Goal: Task Accomplishment & Management: Use online tool/utility

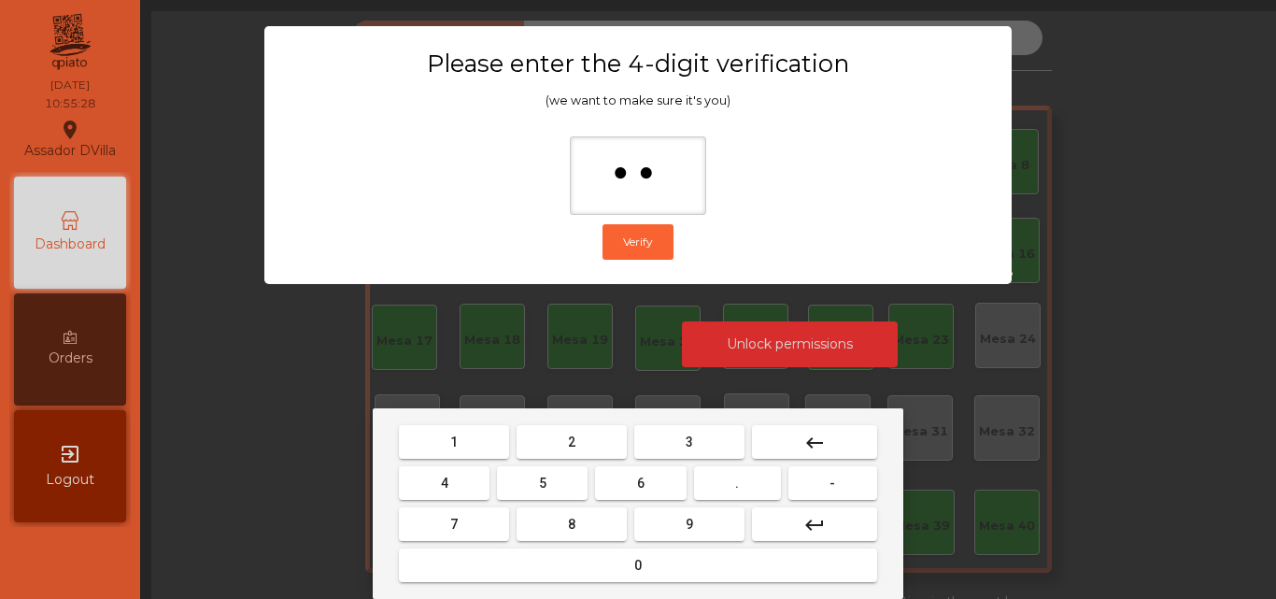
click at [425, 489] on button "4" at bounding box center [444, 483] width 91 height 34
click at [501, 563] on button "0" at bounding box center [638, 565] width 478 height 34
type input "****"
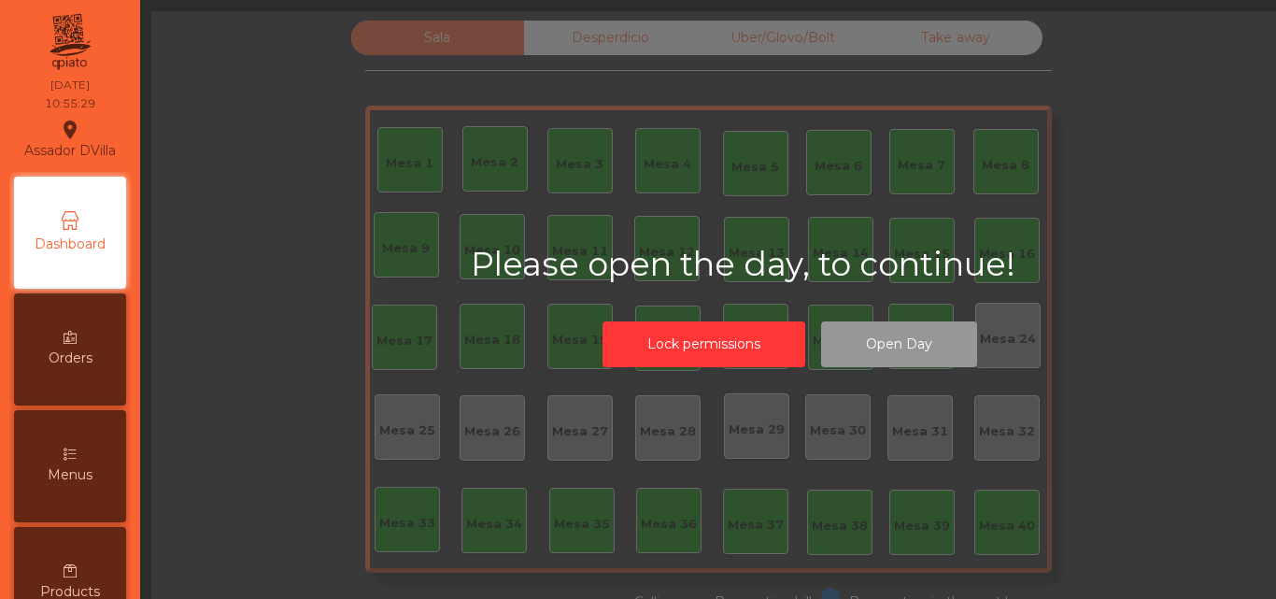
click at [832, 345] on button "Open Day" at bounding box center [899, 344] width 156 height 46
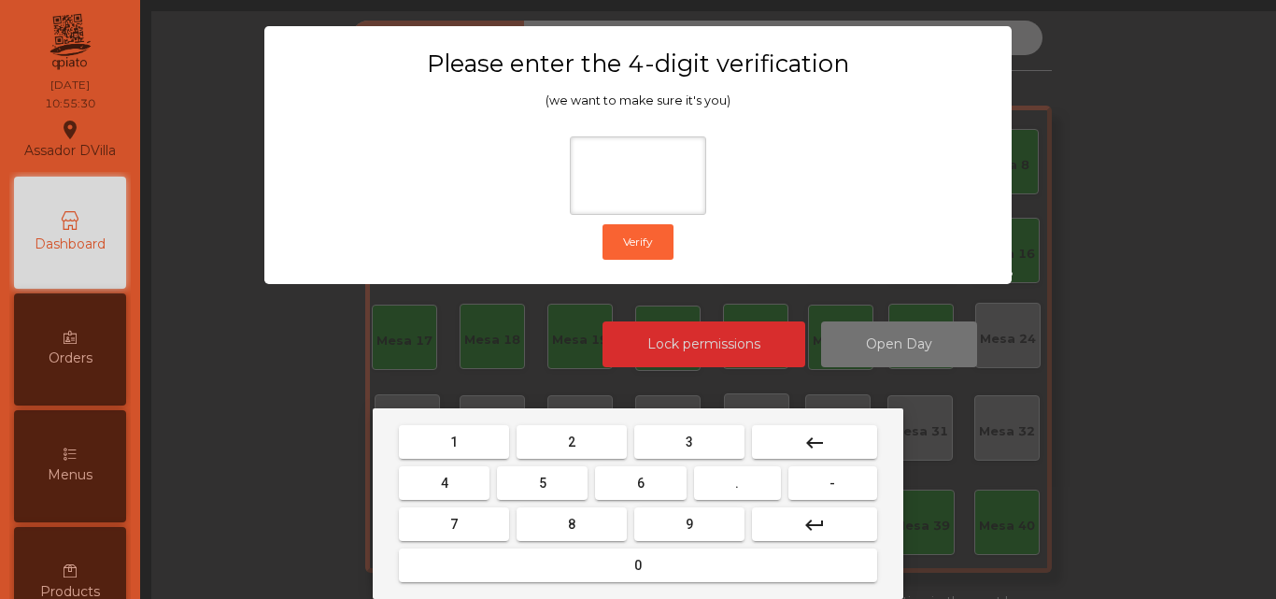
click at [494, 444] on button "1" at bounding box center [454, 442] width 110 height 34
click at [689, 538] on button "9" at bounding box center [689, 524] width 110 height 34
click at [473, 484] on button "4" at bounding box center [444, 483] width 91 height 34
click at [569, 574] on button "0" at bounding box center [638, 565] width 478 height 34
type input "****"
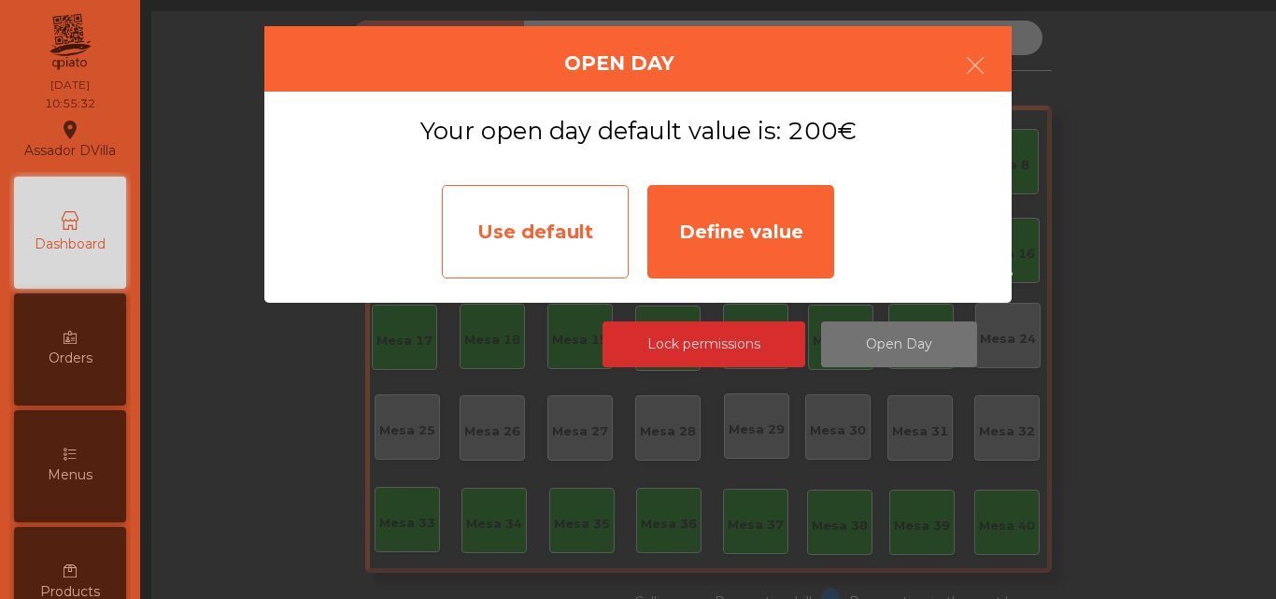
click at [601, 247] on div "Use default" at bounding box center [535, 231] width 187 height 93
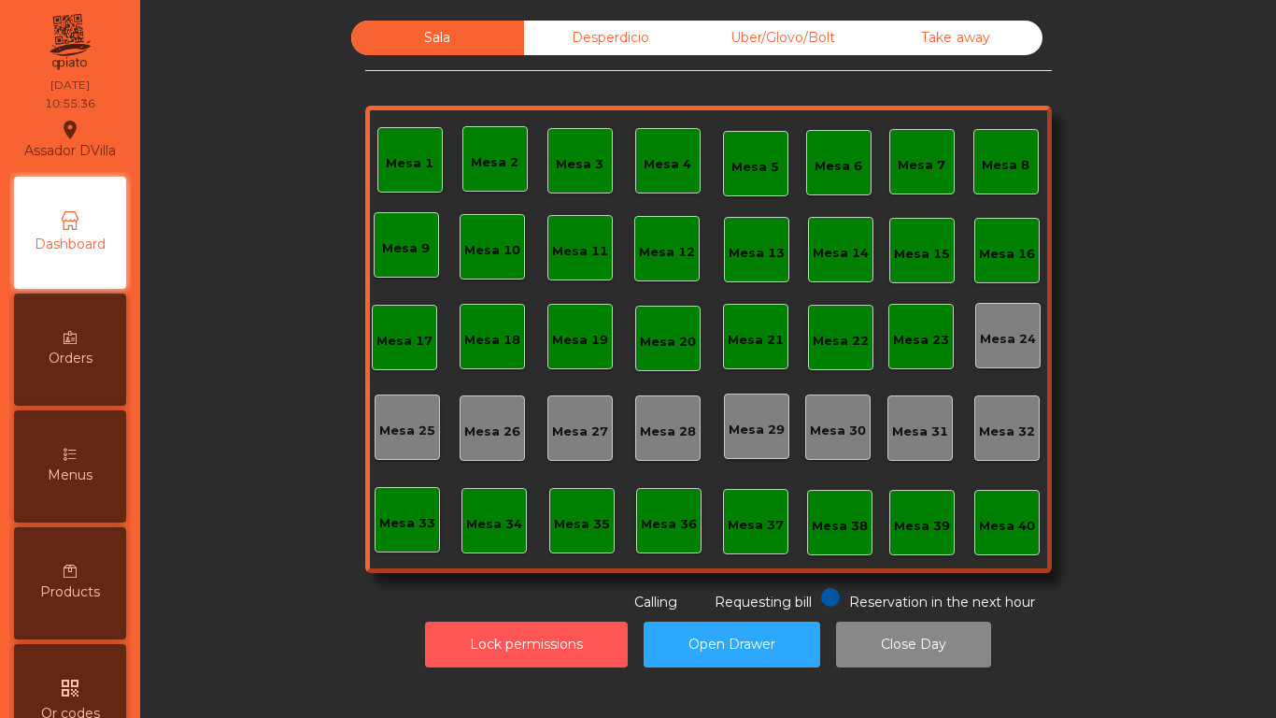
drag, startPoint x: 573, startPoint y: 638, endPoint x: 535, endPoint y: 620, distance: 41.4
click at [570, 598] on button "Lock permissions" at bounding box center [526, 644] width 203 height 46
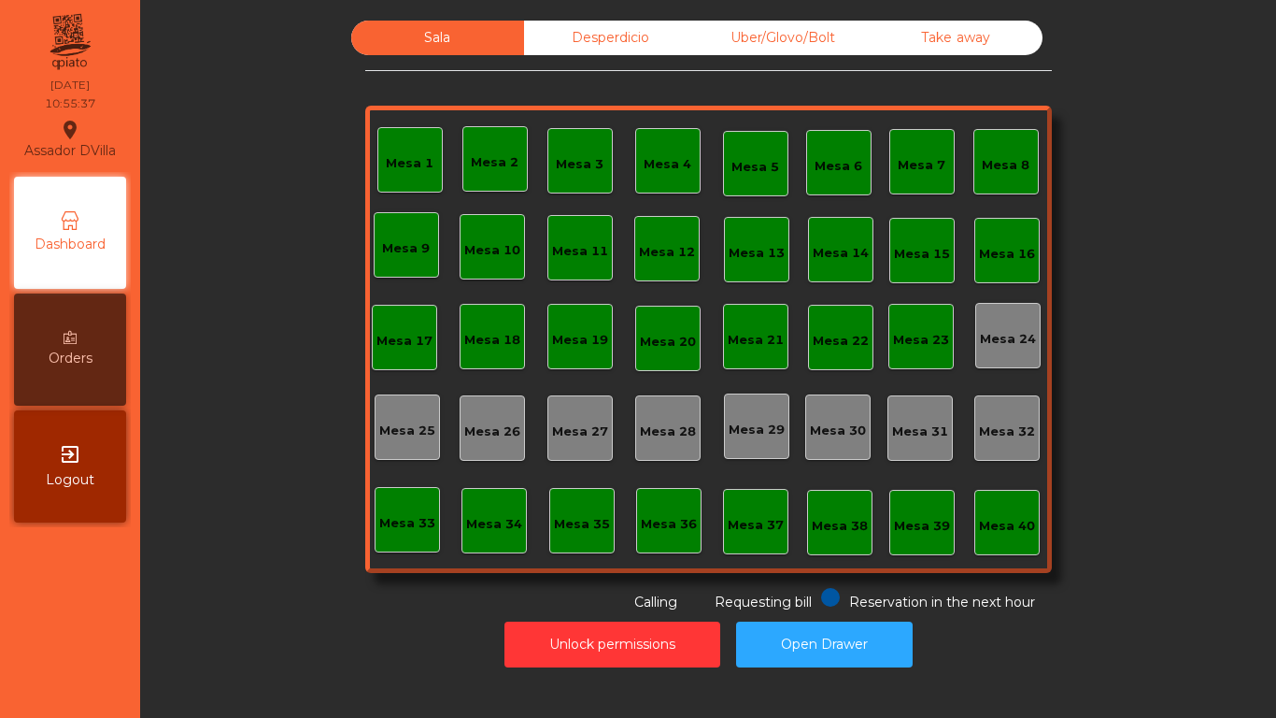
drag, startPoint x: 331, startPoint y: 476, endPoint x: 285, endPoint y: 457, distance: 49.4
click at [330, 472] on div "Sala Desperdicio Uber/Glovo/Bolt Take away Mesa 1 Mesa 2 Mesa 3 [GEOGRAPHIC_DAT…" at bounding box center [708, 316] width 1086 height 591
click at [853, 598] on button "Open Drawer" at bounding box center [824, 644] width 177 height 46
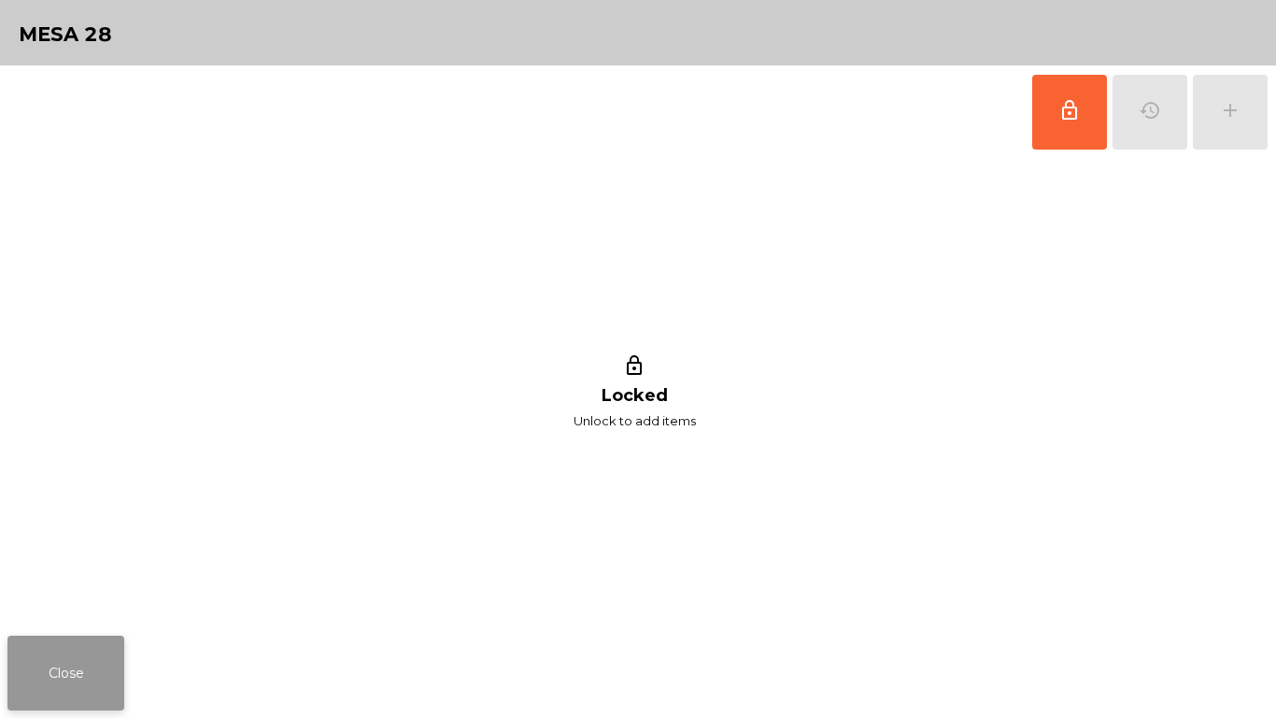
click at [78, 598] on button "Close" at bounding box center [65, 672] width 117 height 75
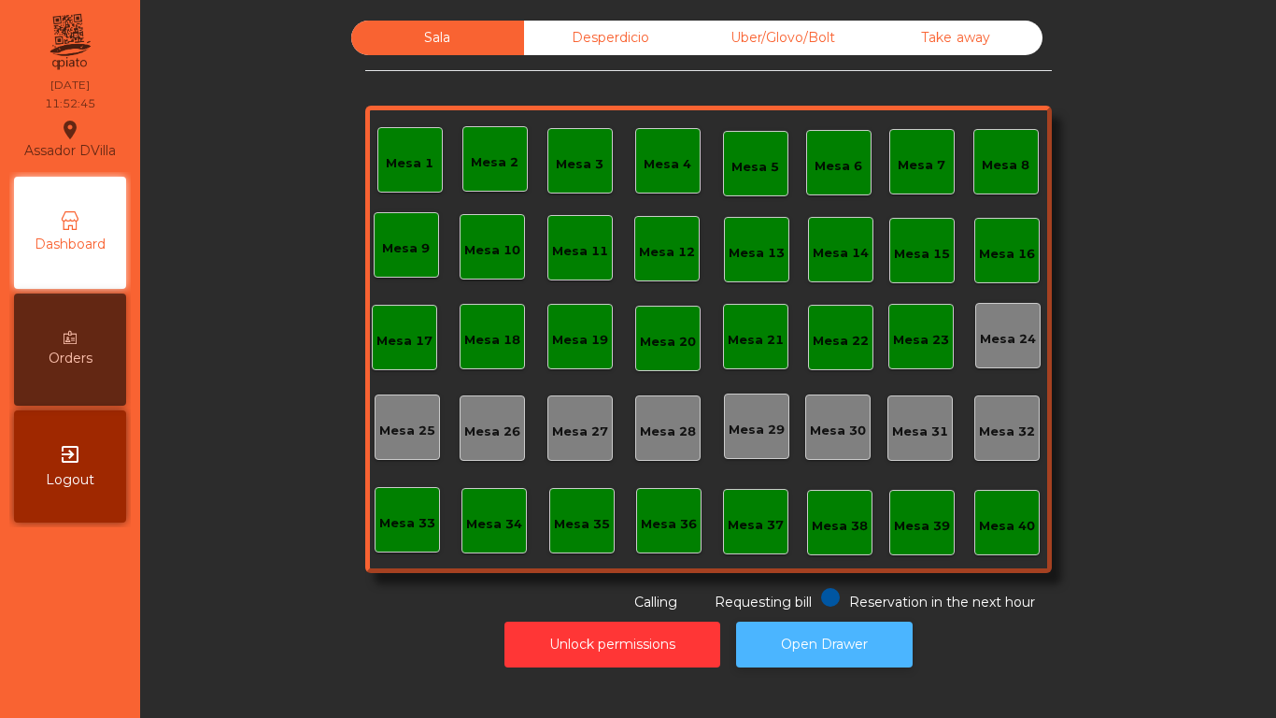
click at [856, 598] on button "Open Drawer" at bounding box center [824, 644] width 177 height 46
click at [736, 598] on button "Open Drawer" at bounding box center [824, 644] width 177 height 46
click at [606, 591] on span at bounding box center [615, 597] width 19 height 19
click at [759, 33] on div "Uber/Glovo/Bolt" at bounding box center [783, 38] width 173 height 35
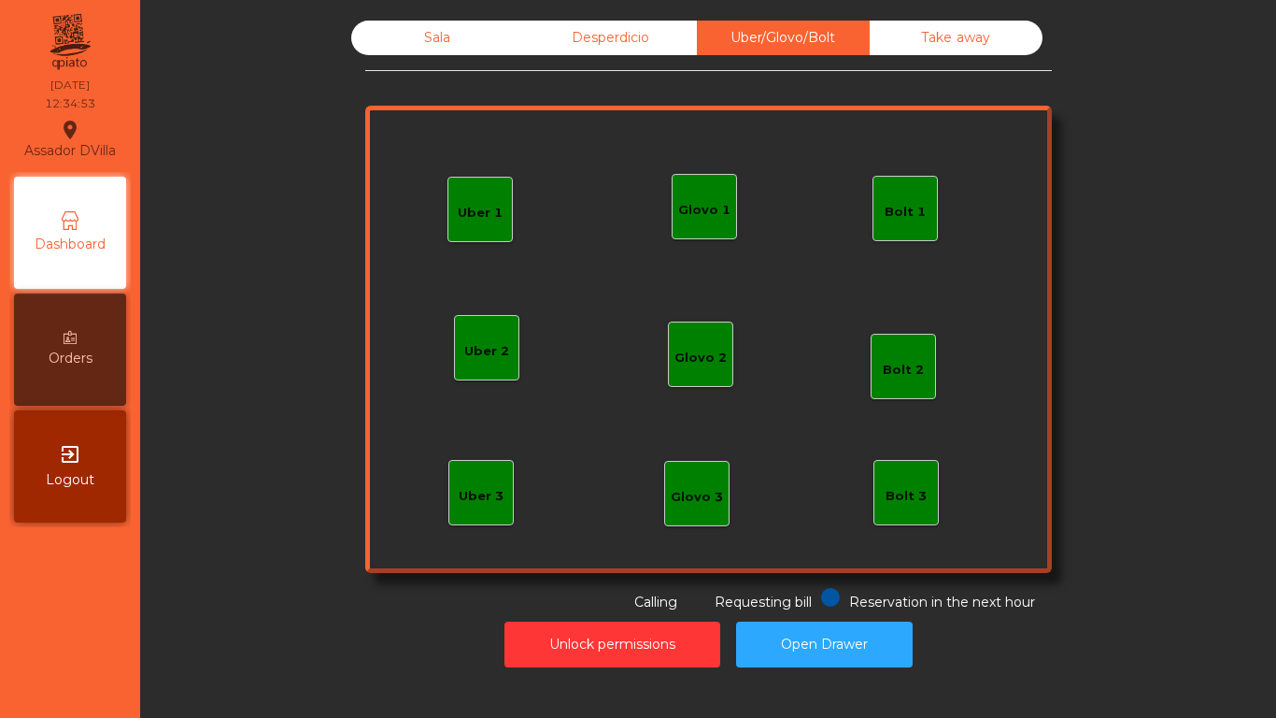
click at [656, 31] on div "Desperdicio" at bounding box center [610, 38] width 173 height 35
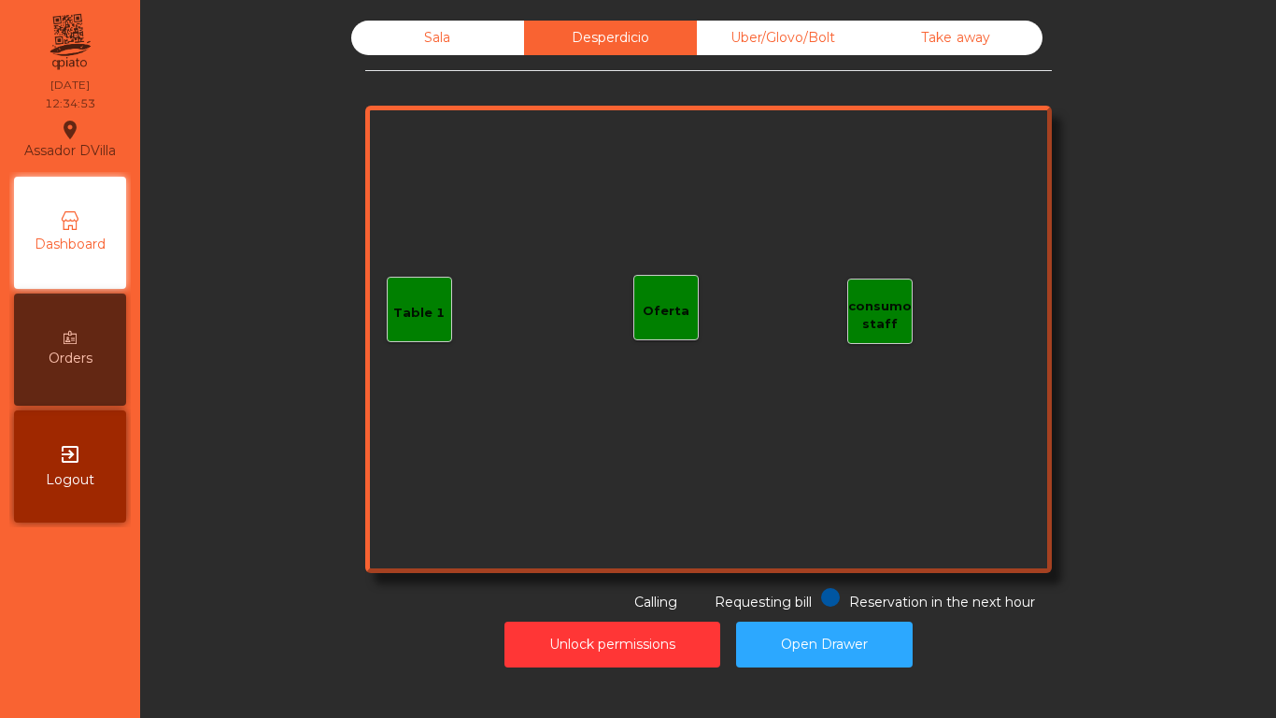
click at [904, 36] on div "Take away" at bounding box center [956, 38] width 173 height 35
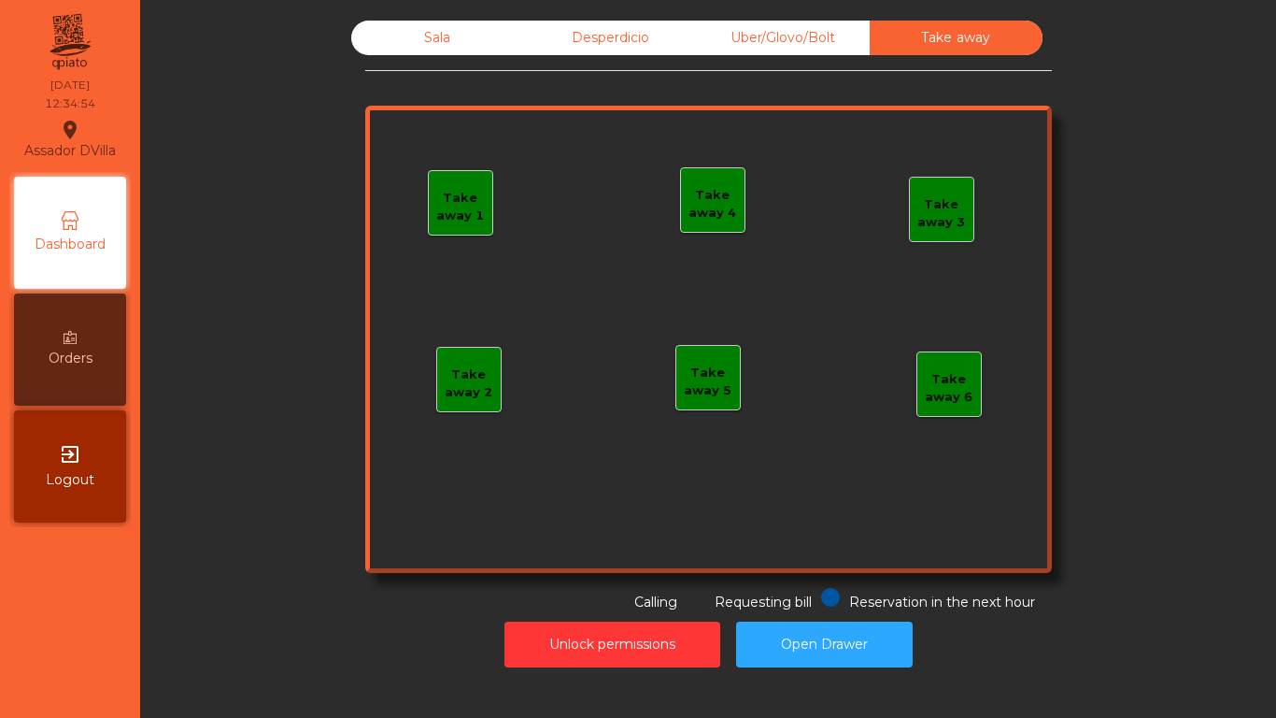
click at [471, 37] on div "Sala" at bounding box center [437, 38] width 173 height 35
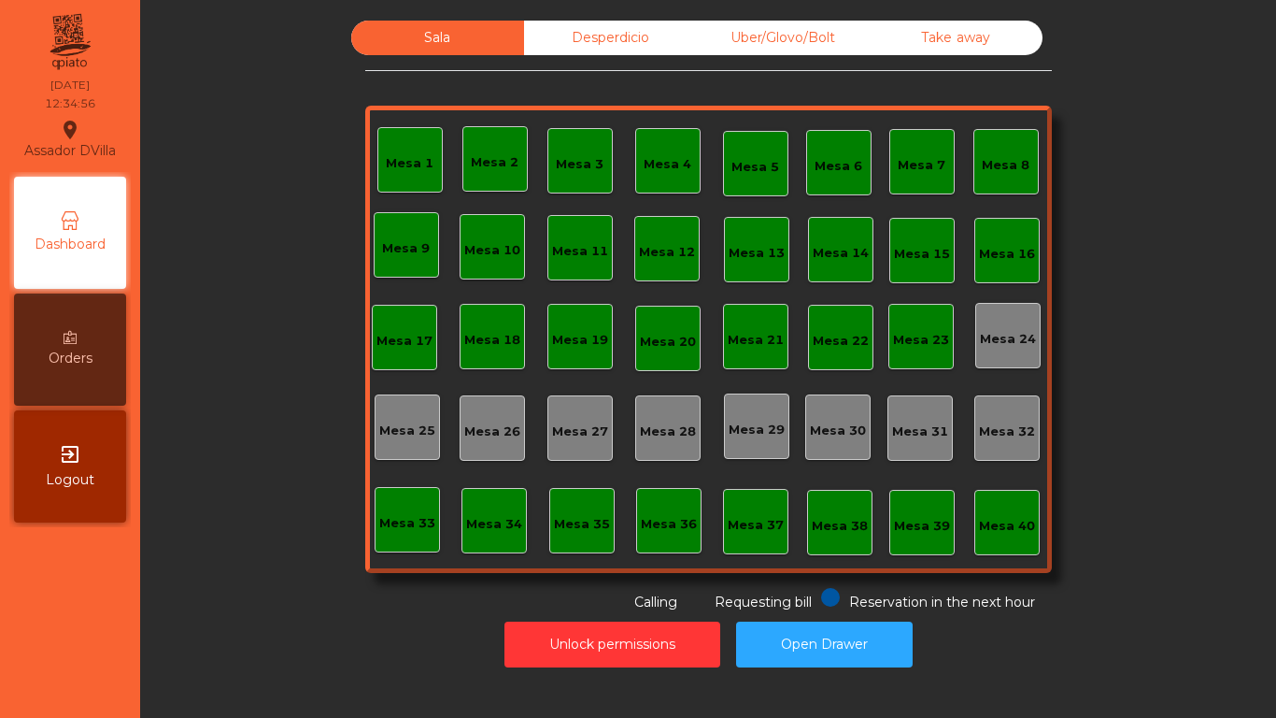
click at [393, 171] on div "Mesa 1" at bounding box center [410, 163] width 48 height 19
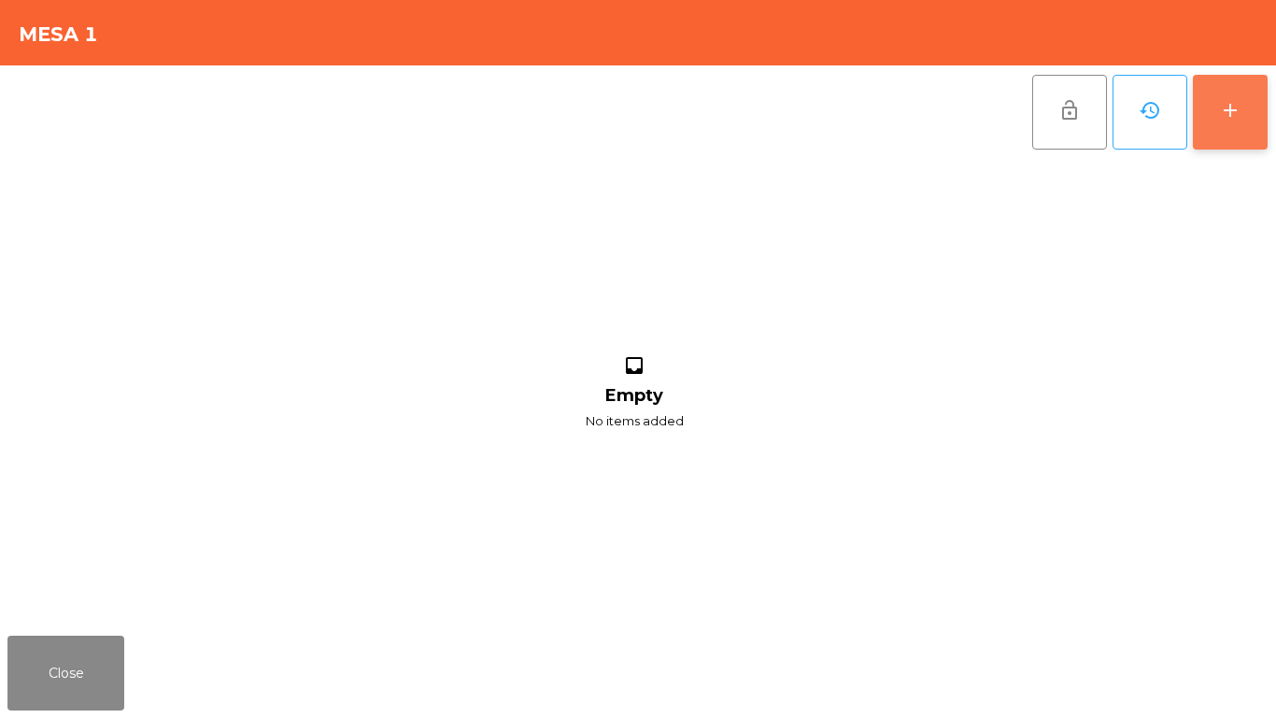
click at [1243, 107] on button "add" at bounding box center [1230, 112] width 75 height 75
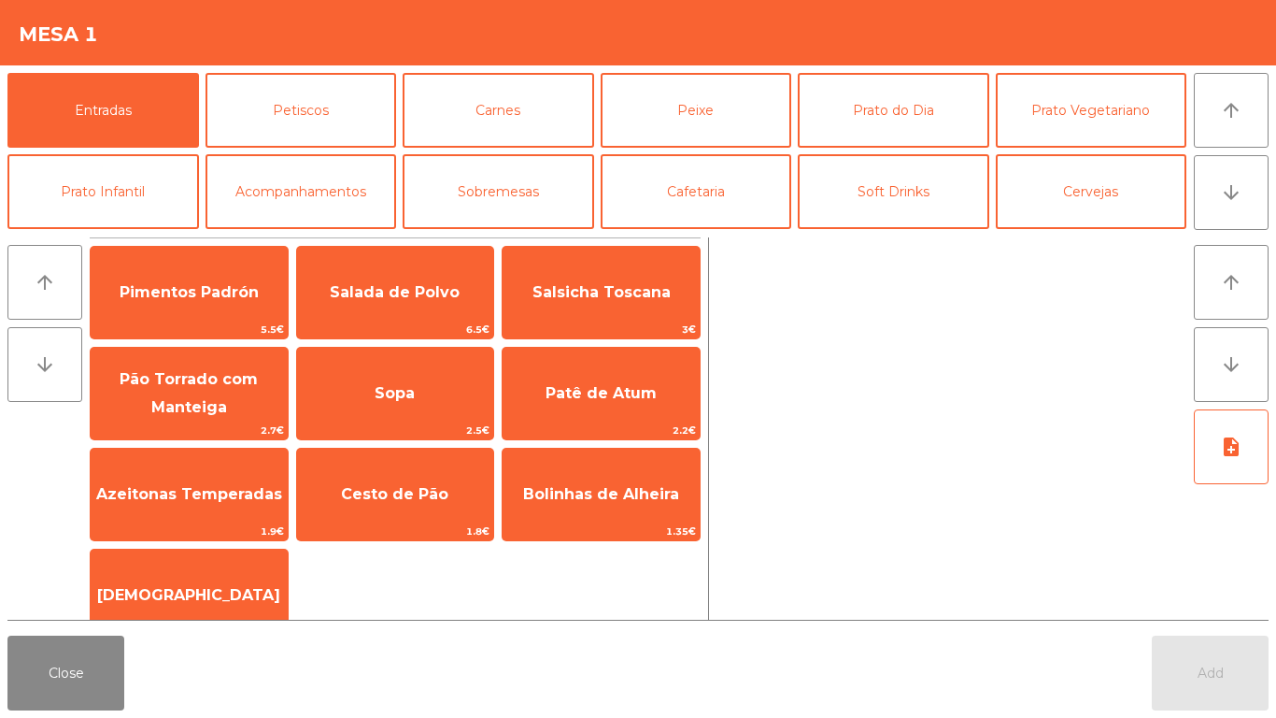
click at [1, 598] on div "Close Add" at bounding box center [638, 673] width 1276 height 90
click at [31, 598] on button "Close" at bounding box center [65, 672] width 117 height 75
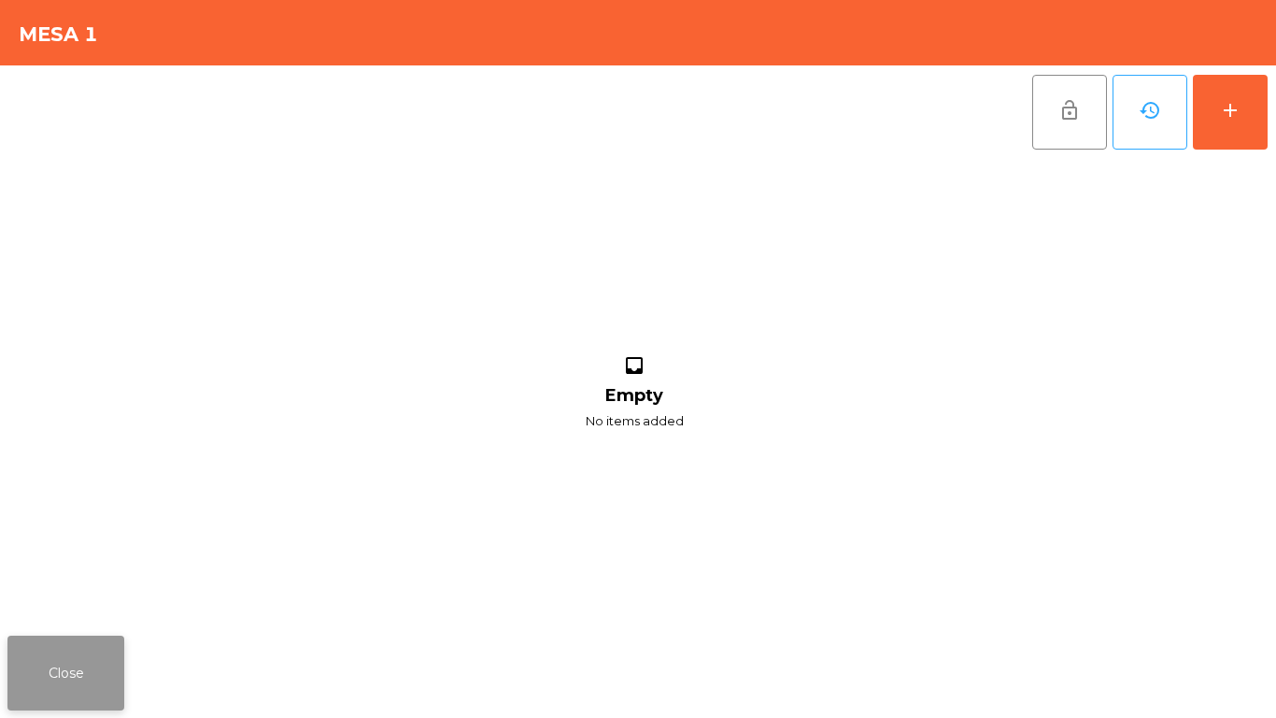
click at [65, 598] on button "Close" at bounding box center [65, 672] width 117 height 75
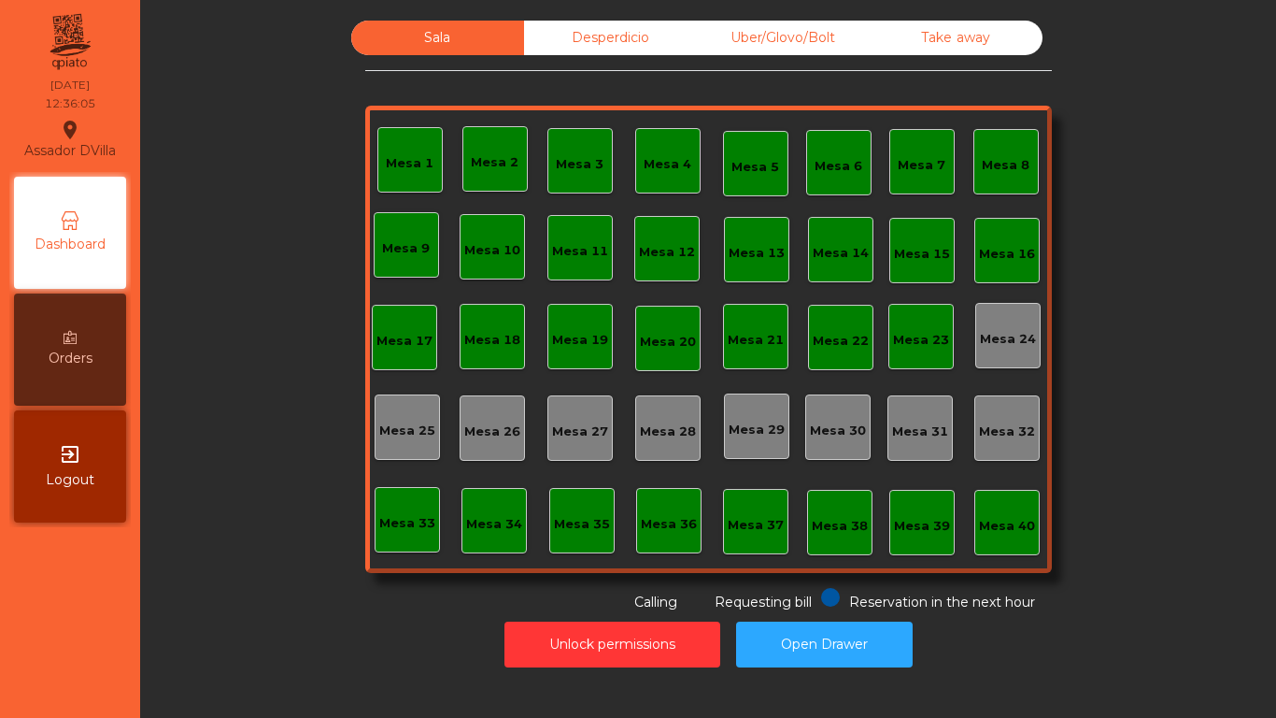
click at [330, 526] on div "Sala Desperdicio Uber/Glovo/Bolt Take away Mesa 1 Mesa 2 Mesa 3 [GEOGRAPHIC_DAT…" at bounding box center [708, 316] width 1086 height 591
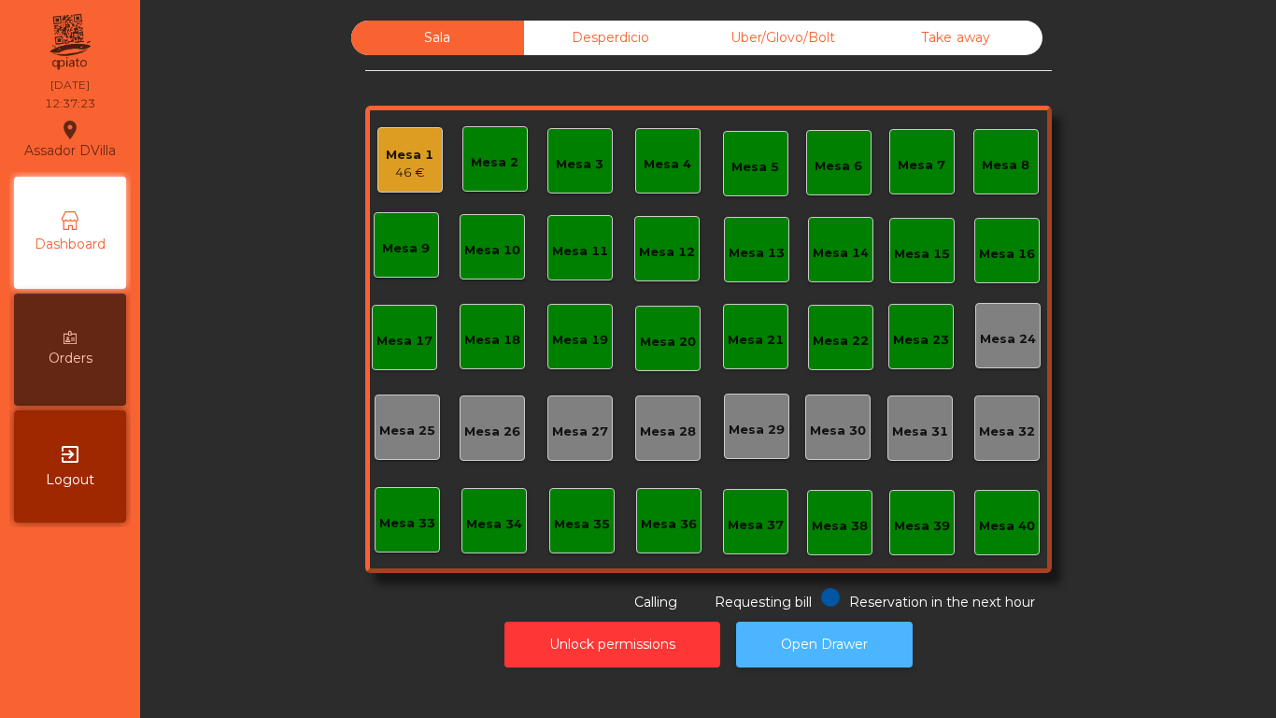
click at [780, 598] on button "Open Drawer" at bounding box center [824, 644] width 177 height 46
click at [386, 166] on div "49.7 €" at bounding box center [410, 173] width 48 height 19
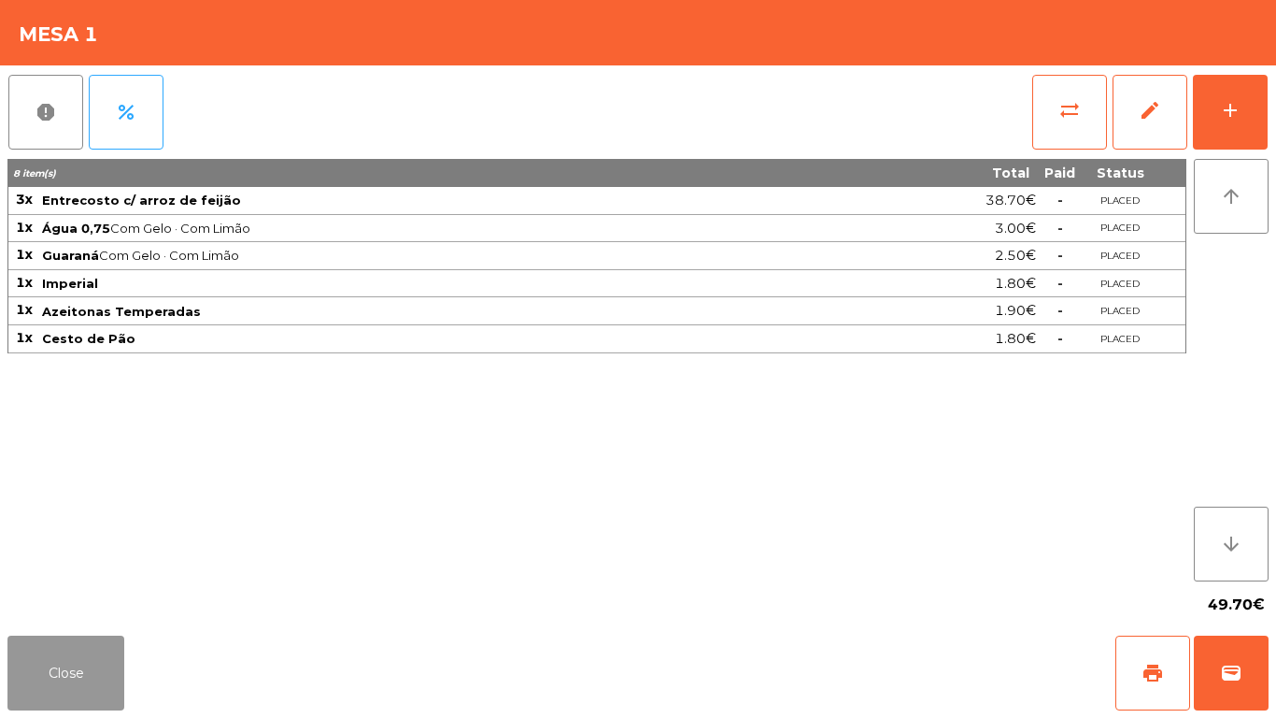
click at [63, 598] on button "Close" at bounding box center [65, 672] width 117 height 75
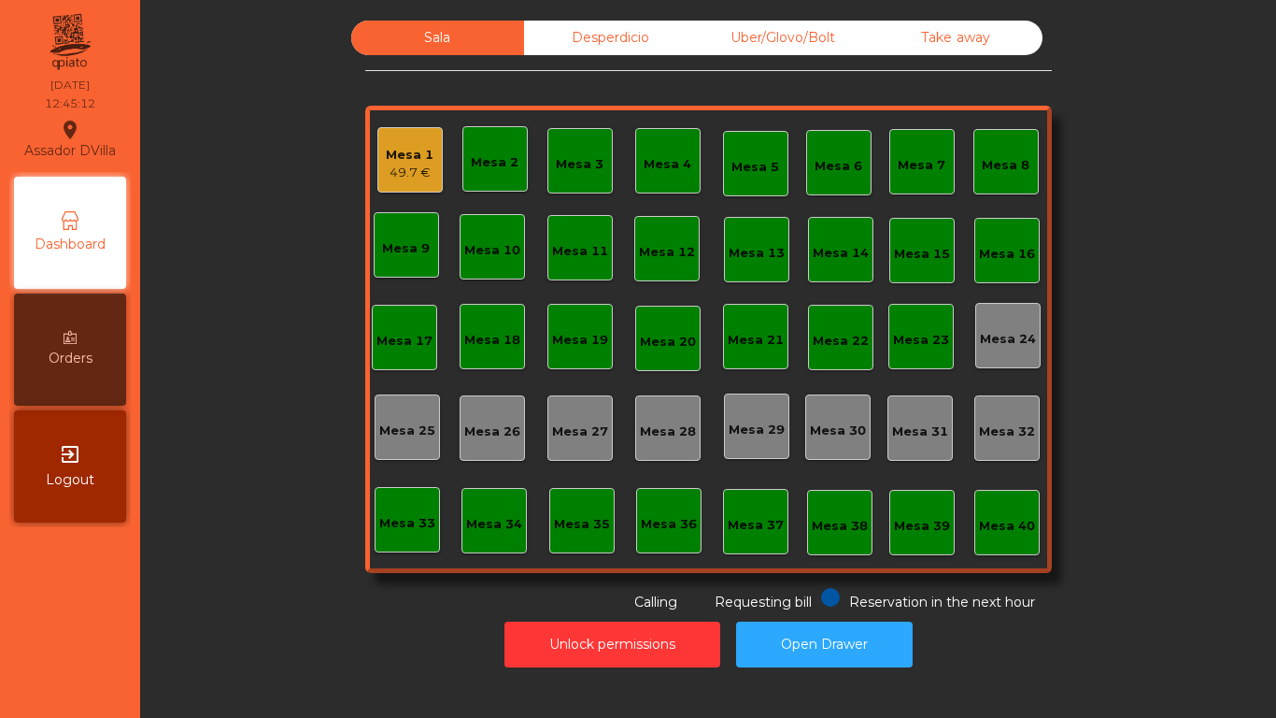
click at [377, 160] on div "Mesa 1 49.7 €" at bounding box center [409, 159] width 65 height 65
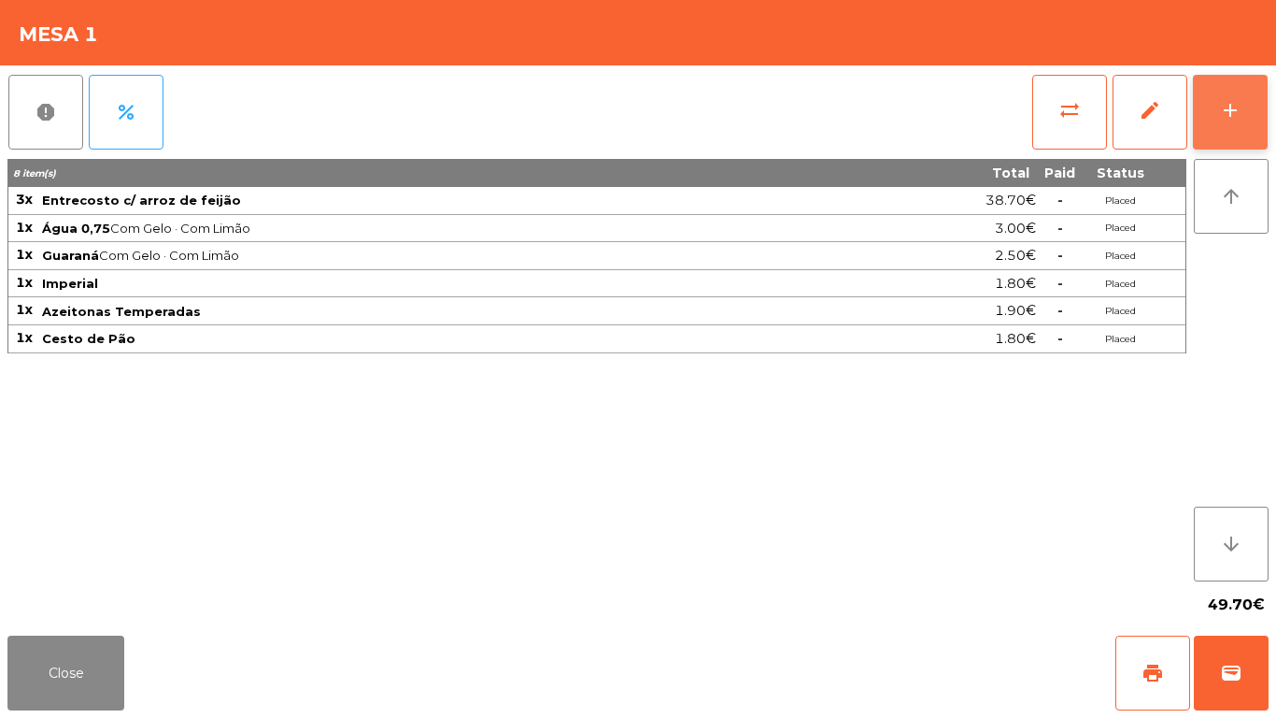
click at [1245, 104] on button "add" at bounding box center [1230, 112] width 75 height 75
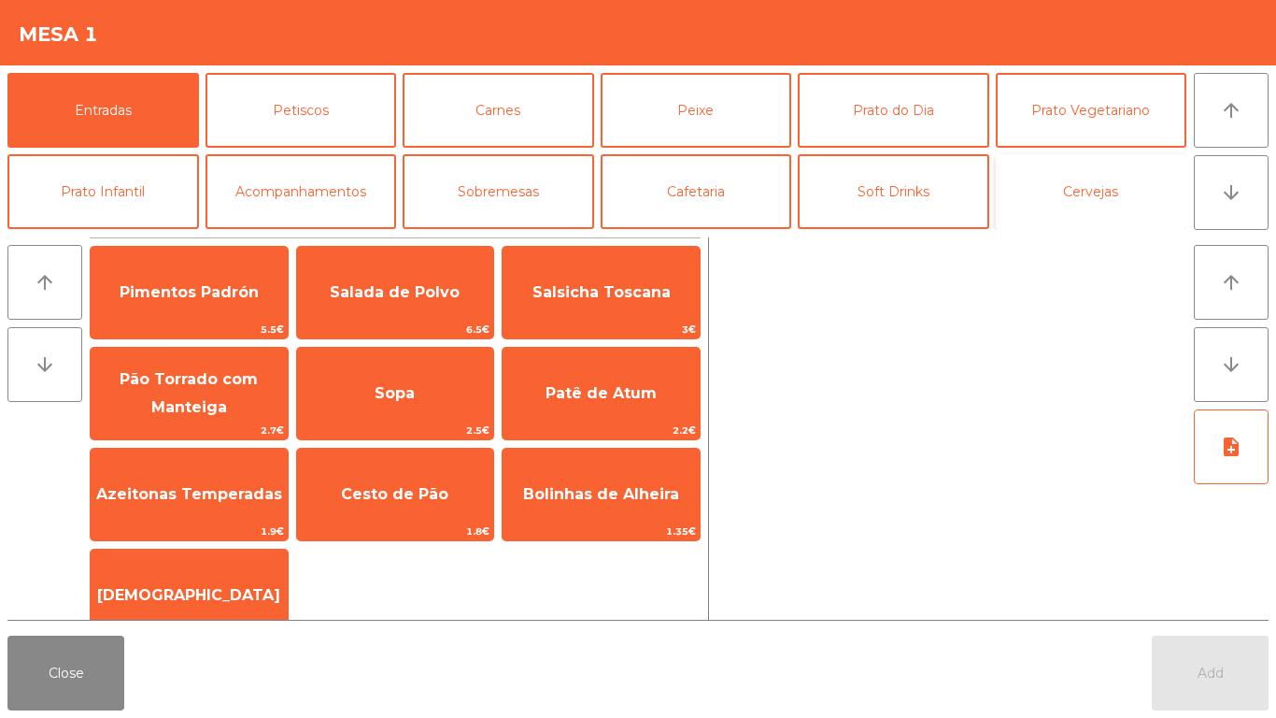
click at [1122, 178] on button "Cervejas" at bounding box center [1092, 191] width 192 height 75
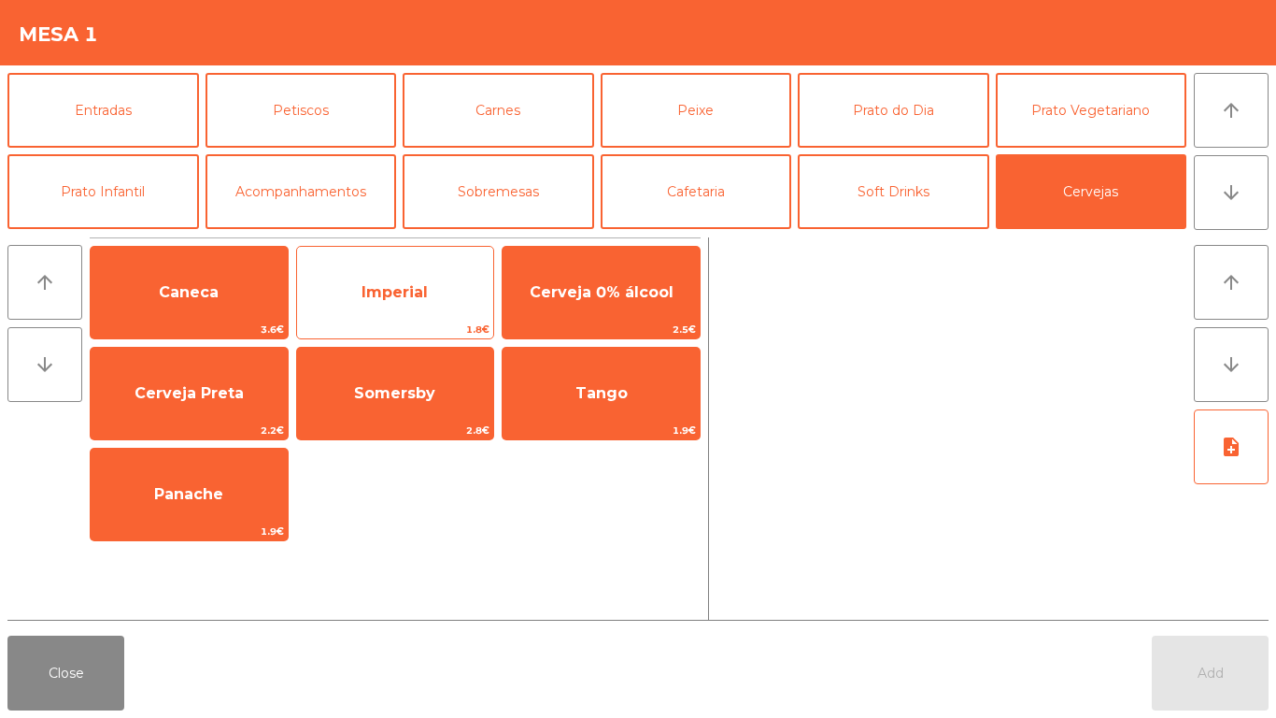
click at [401, 305] on span "Imperial" at bounding box center [395, 292] width 197 height 50
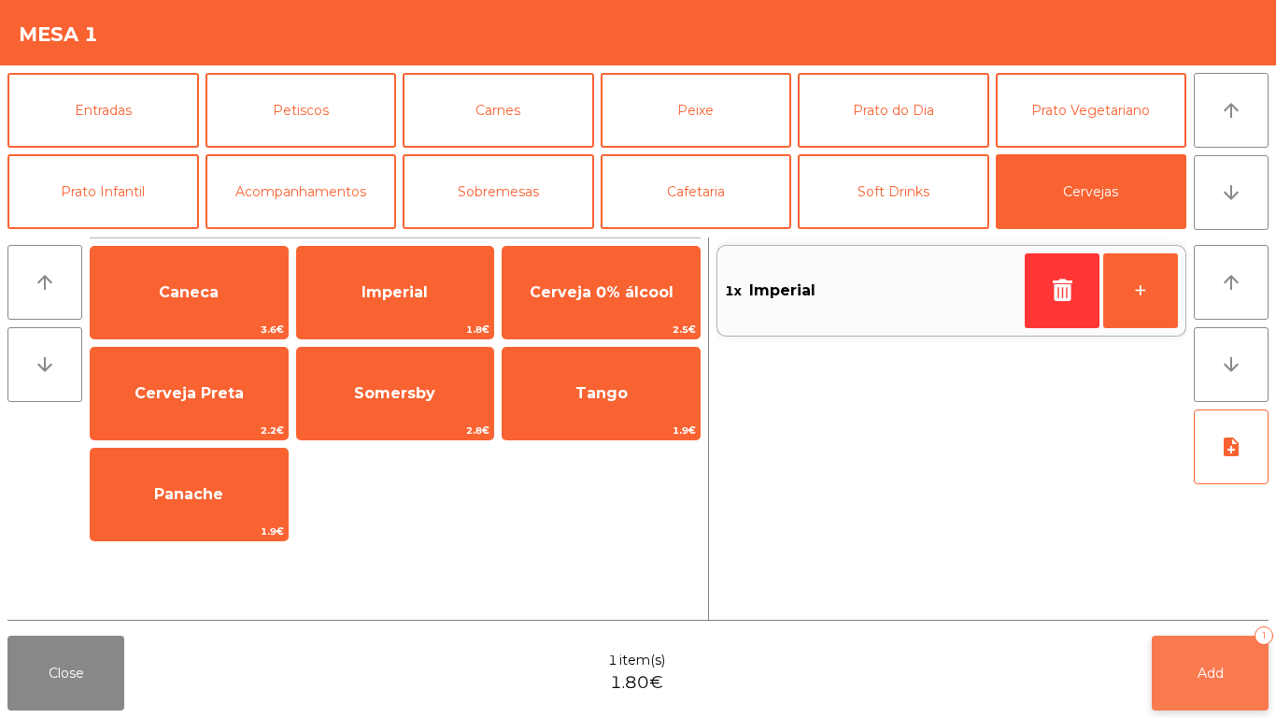
click at [1256, 598] on button "Add 1" at bounding box center [1210, 672] width 117 height 75
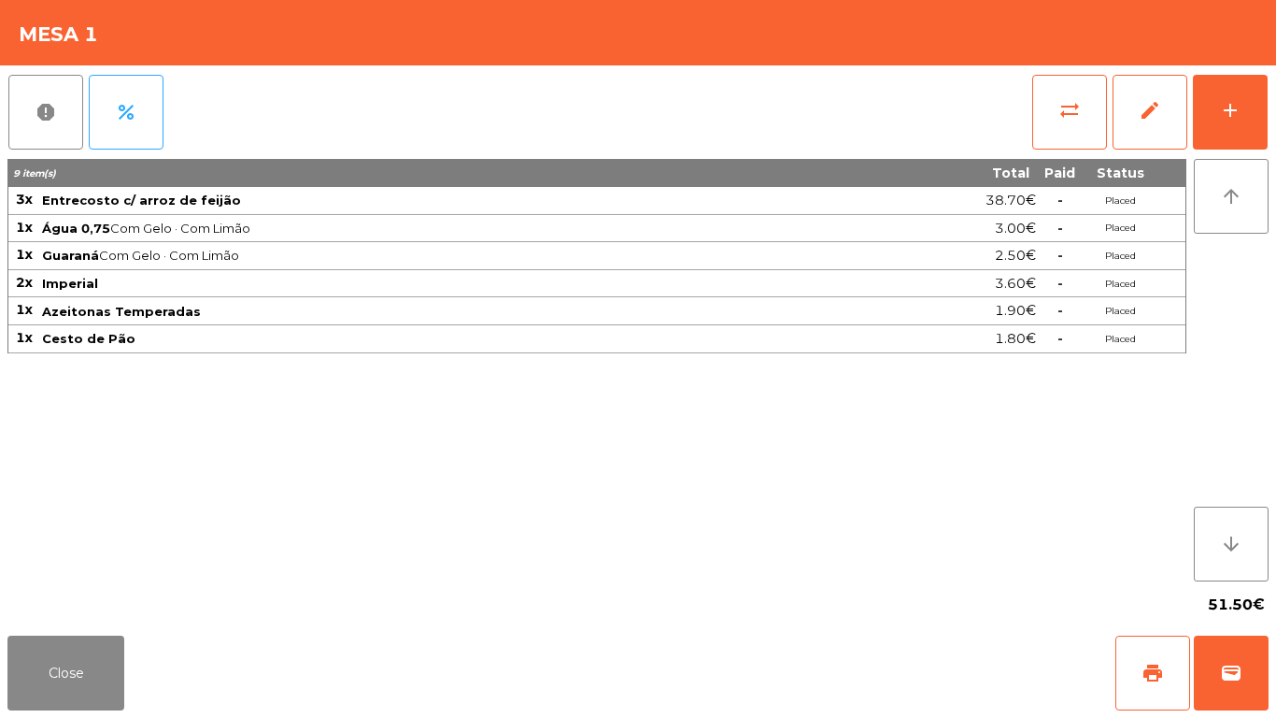
drag, startPoint x: 1256, startPoint y: 670, endPoint x: 360, endPoint y: 656, distance: 896.1
click at [320, 598] on div "Close print wallet" at bounding box center [638, 673] width 1276 height 90
click at [81, 598] on button "Close" at bounding box center [65, 672] width 117 height 75
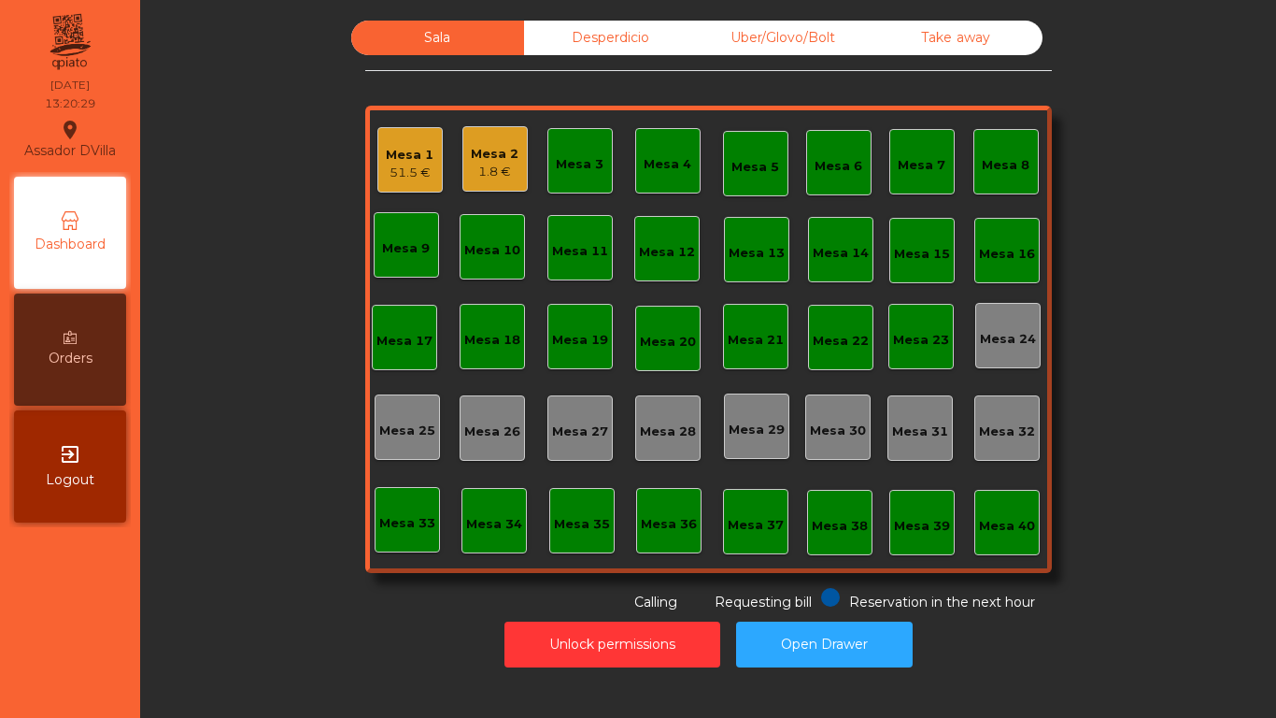
click at [510, 167] on div "1.8 €" at bounding box center [495, 172] width 48 height 19
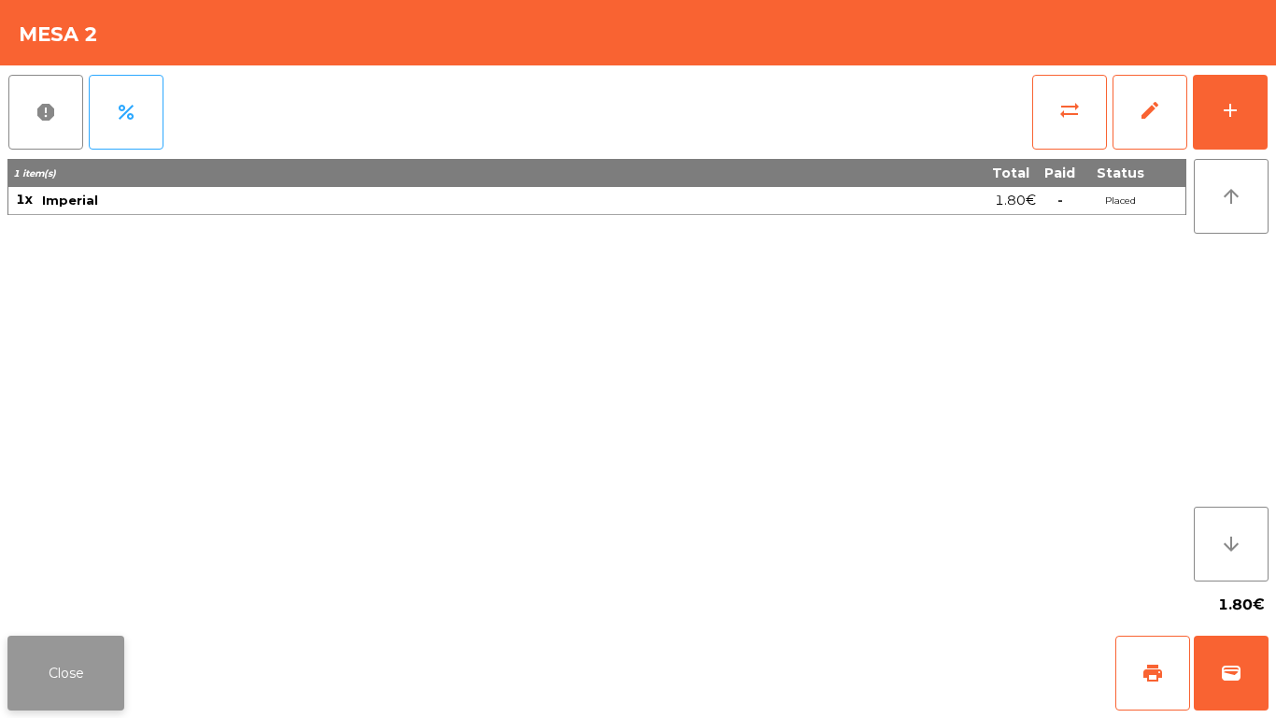
click at [22, 598] on button "Close" at bounding box center [65, 672] width 117 height 75
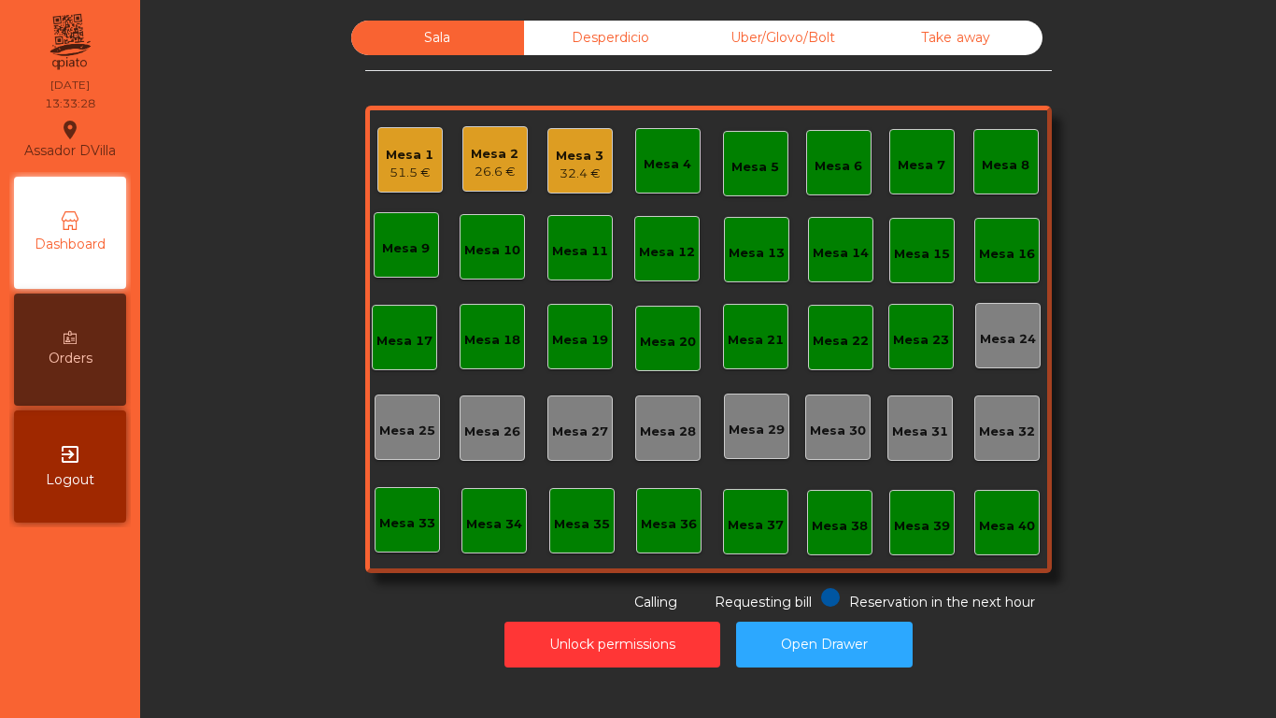
click at [394, 160] on div "Mesa 1" at bounding box center [410, 155] width 48 height 19
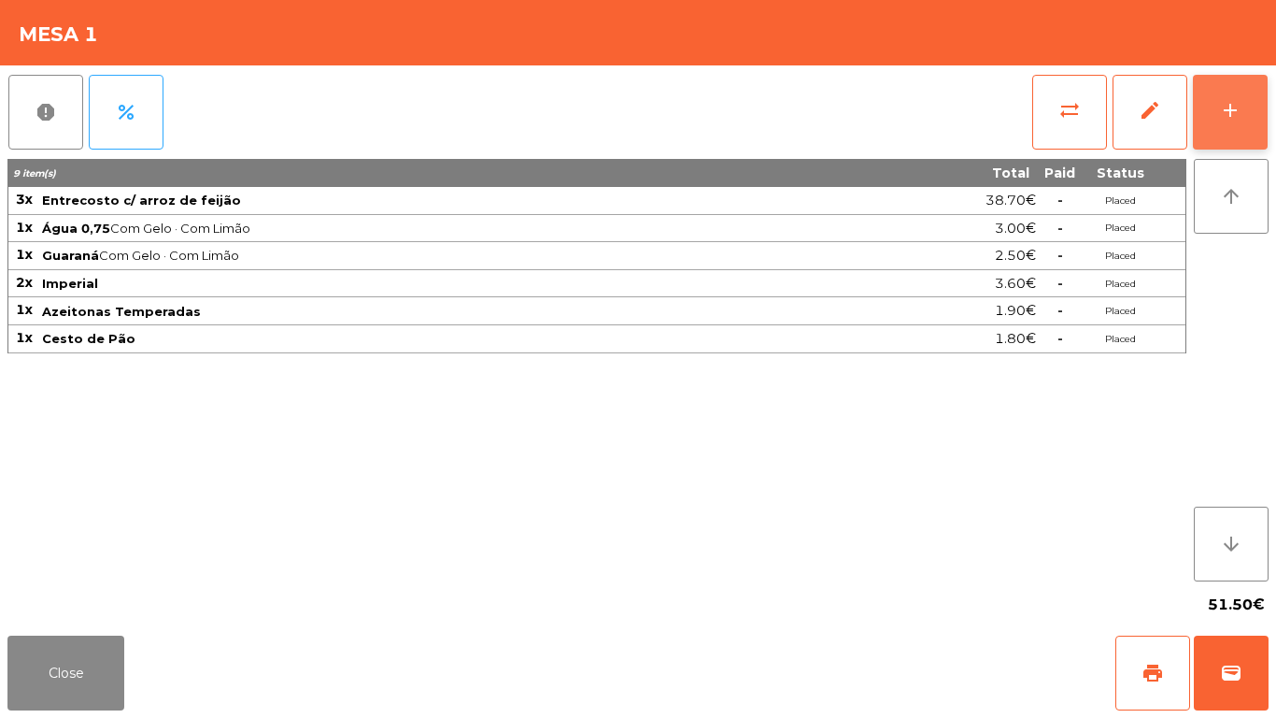
click at [1231, 92] on button "add" at bounding box center [1230, 112] width 75 height 75
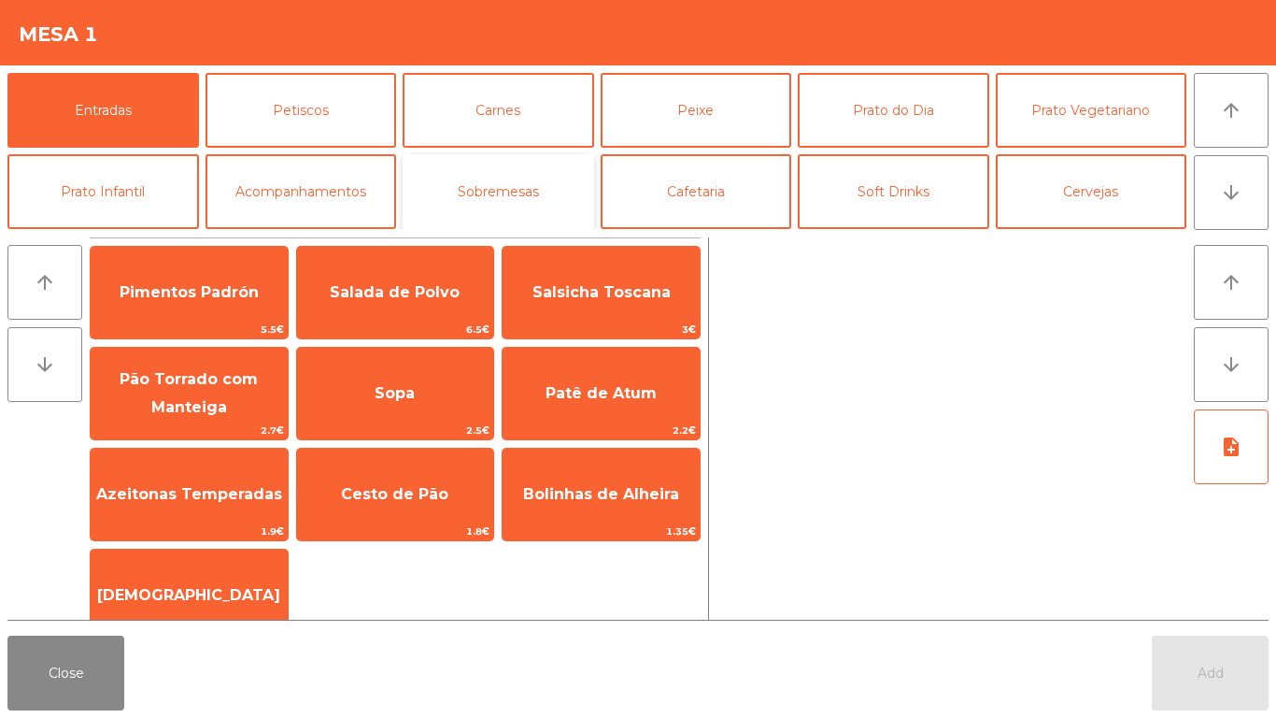
click at [487, 199] on button "Sobremesas" at bounding box center [499, 191] width 192 height 75
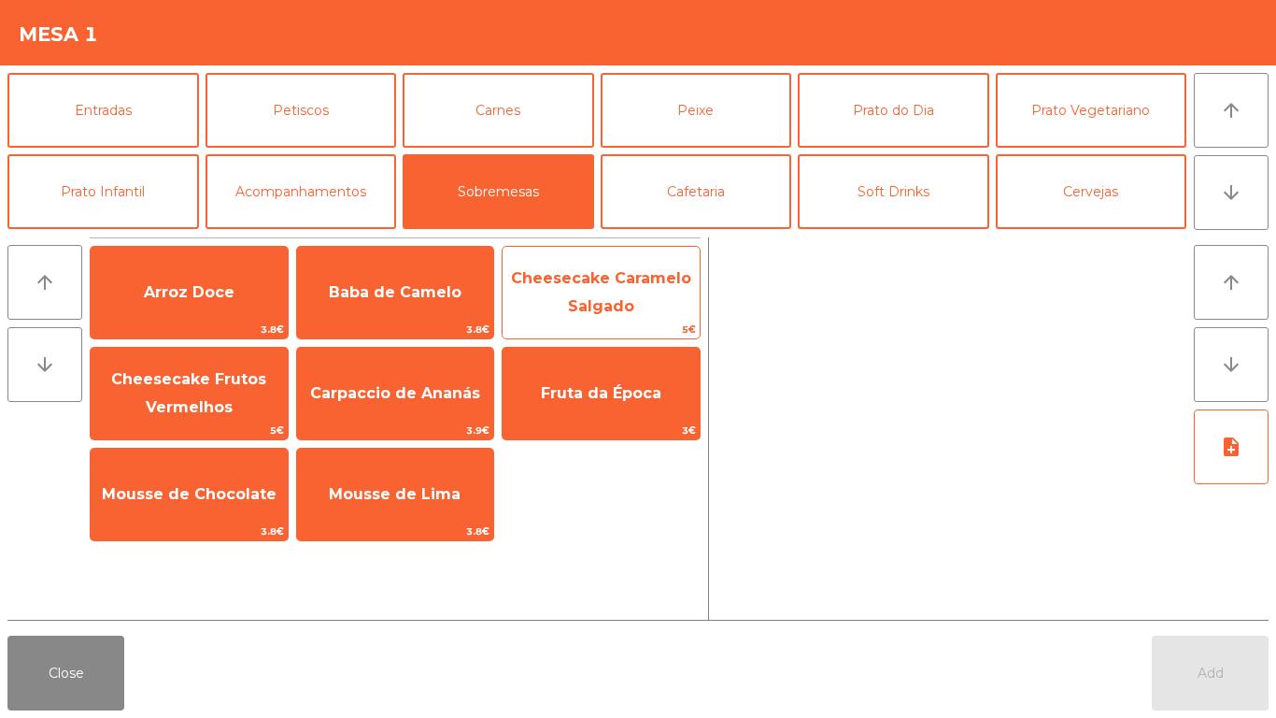
click at [599, 289] on span "Cheesecake Caramelo Salgado" at bounding box center [601, 292] width 197 height 79
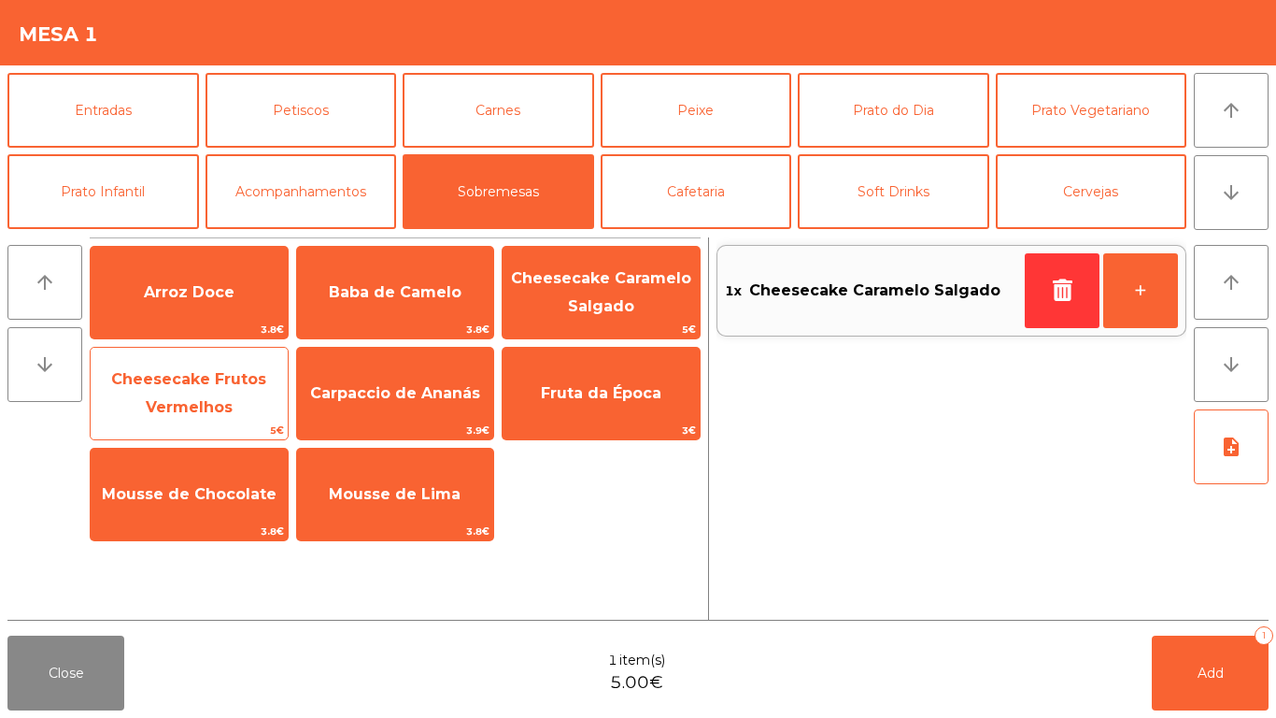
click at [218, 390] on span "Cheesecake Frutos Vermelhos" at bounding box center [189, 393] width 197 height 79
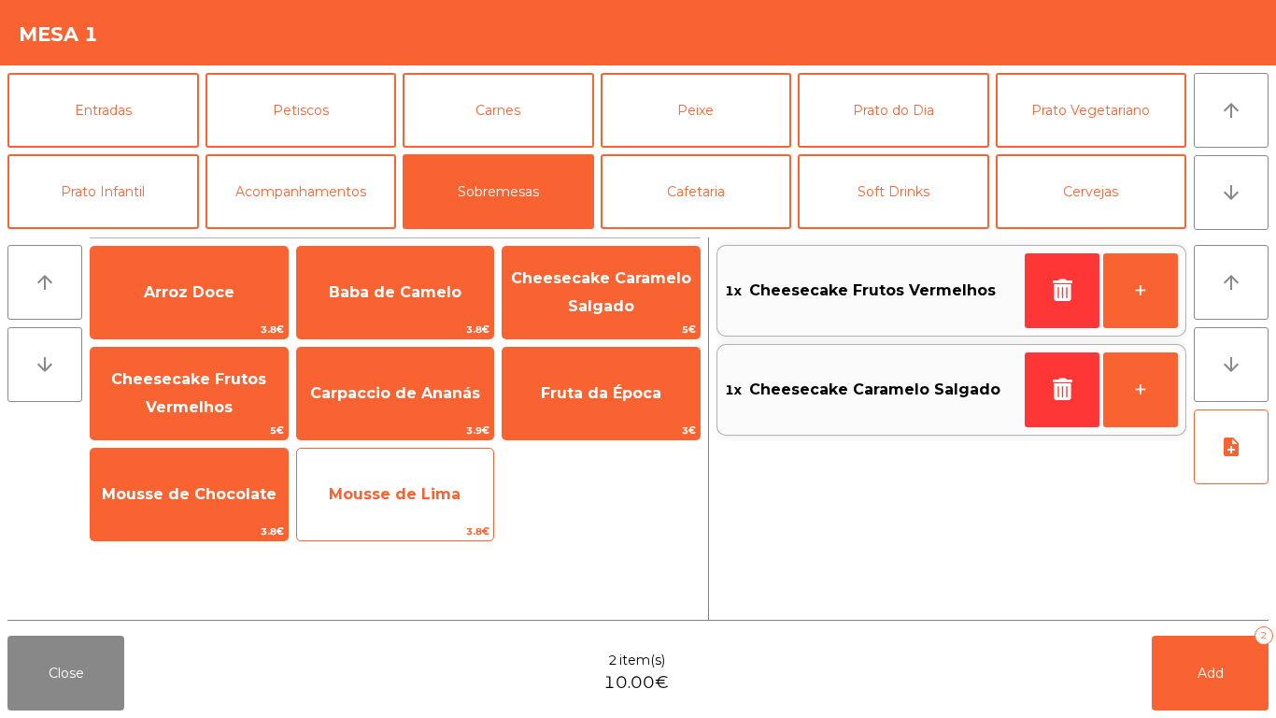
click at [397, 496] on span "Mousse de Lima" at bounding box center [395, 494] width 132 height 18
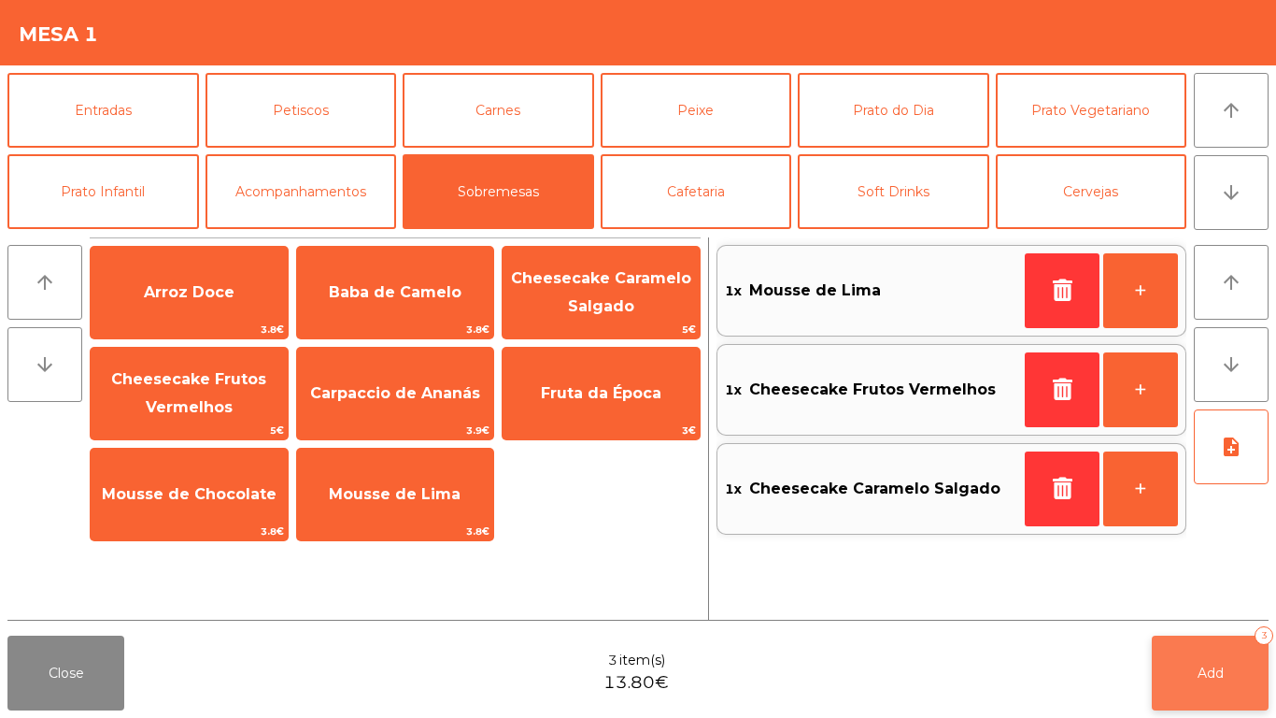
click at [1173, 598] on button "Add 3" at bounding box center [1210, 672] width 117 height 75
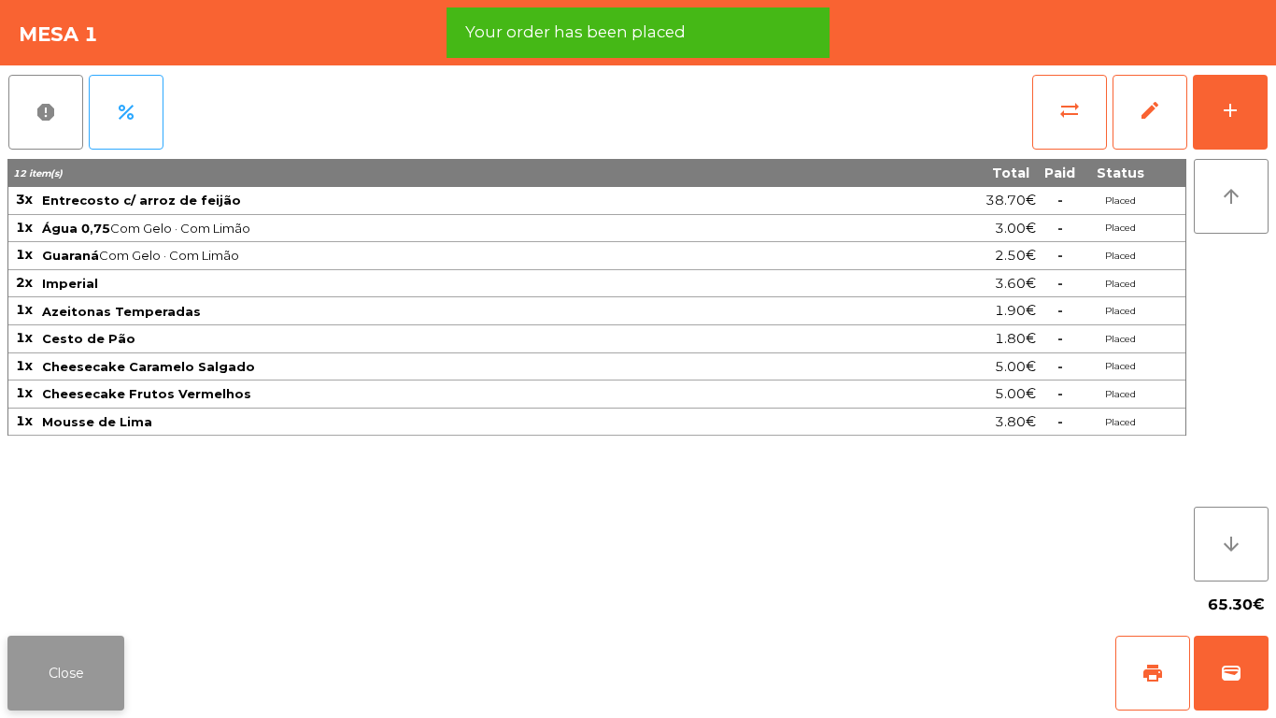
click at [101, 598] on button "Close" at bounding box center [65, 672] width 117 height 75
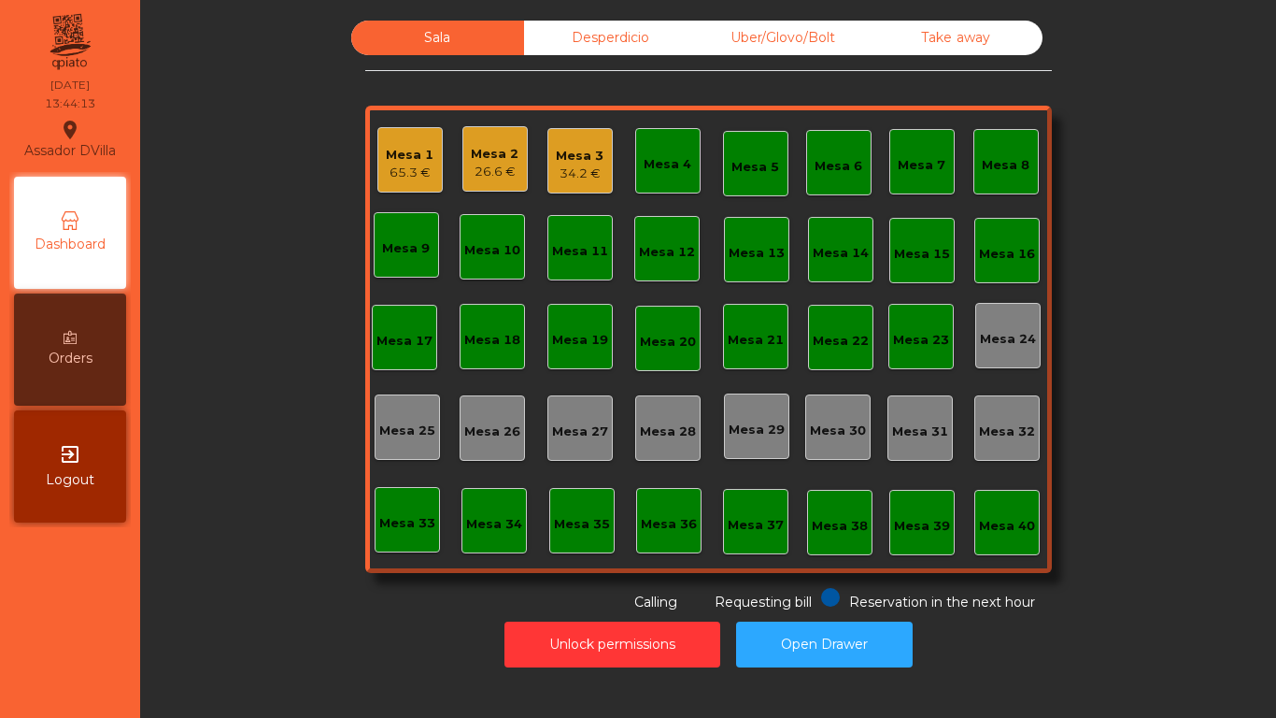
drag, startPoint x: 101, startPoint y: 661, endPoint x: 269, endPoint y: 589, distance: 182.9
click at [277, 592] on div "Sala Desperdicio Uber/Glovo/Bolt Take away Mesa 1 65.3 € Mesa 2 26.6 € Mesa 3 3…" at bounding box center [708, 316] width 1086 height 591
click at [486, 158] on div "Mesa 2" at bounding box center [495, 154] width 48 height 19
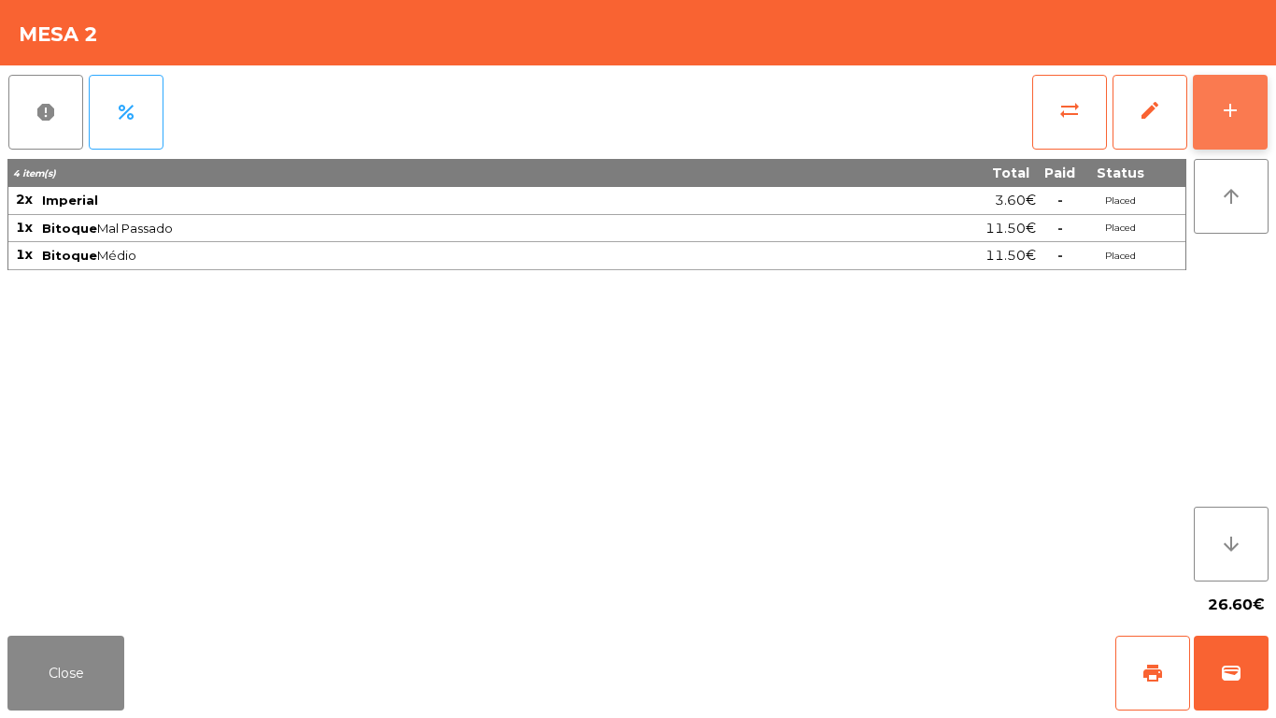
drag, startPoint x: 1240, startPoint y: 107, endPoint x: 873, endPoint y: 107, distance: 367.2
click at [1239, 107] on div "add" at bounding box center [1230, 110] width 22 height 22
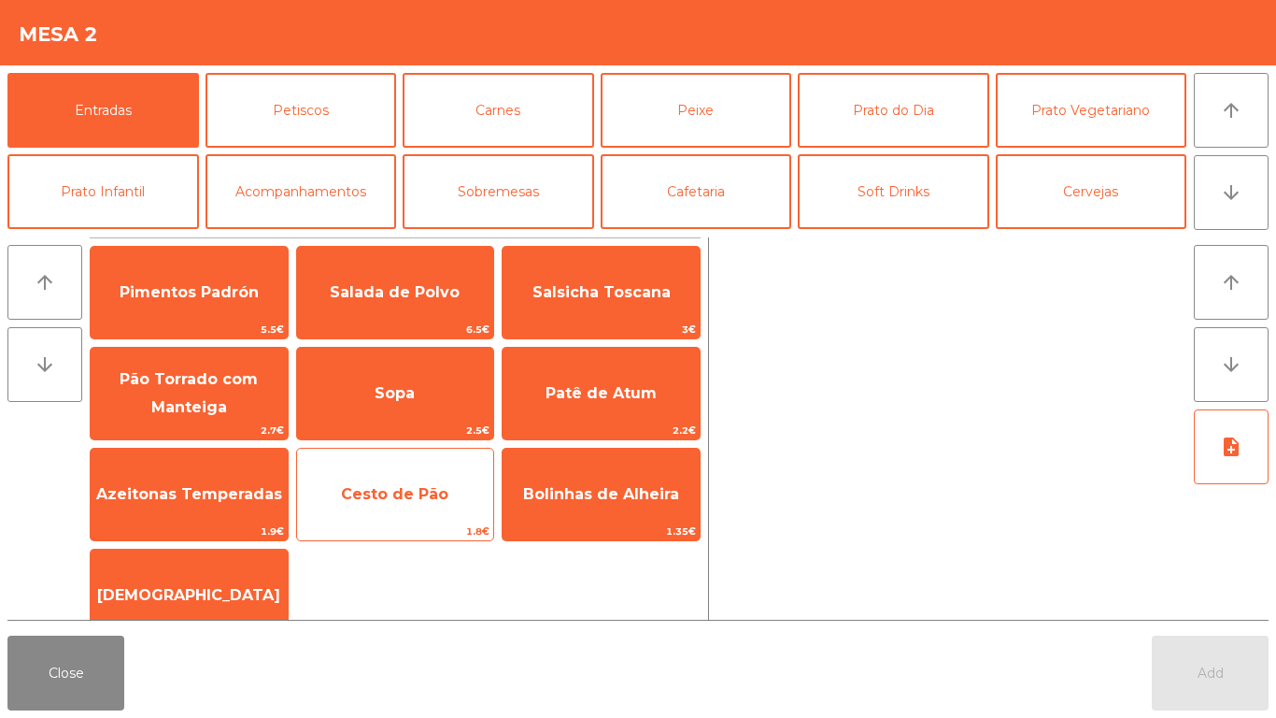
click at [417, 482] on span "Cesto de Pão" at bounding box center [395, 494] width 197 height 50
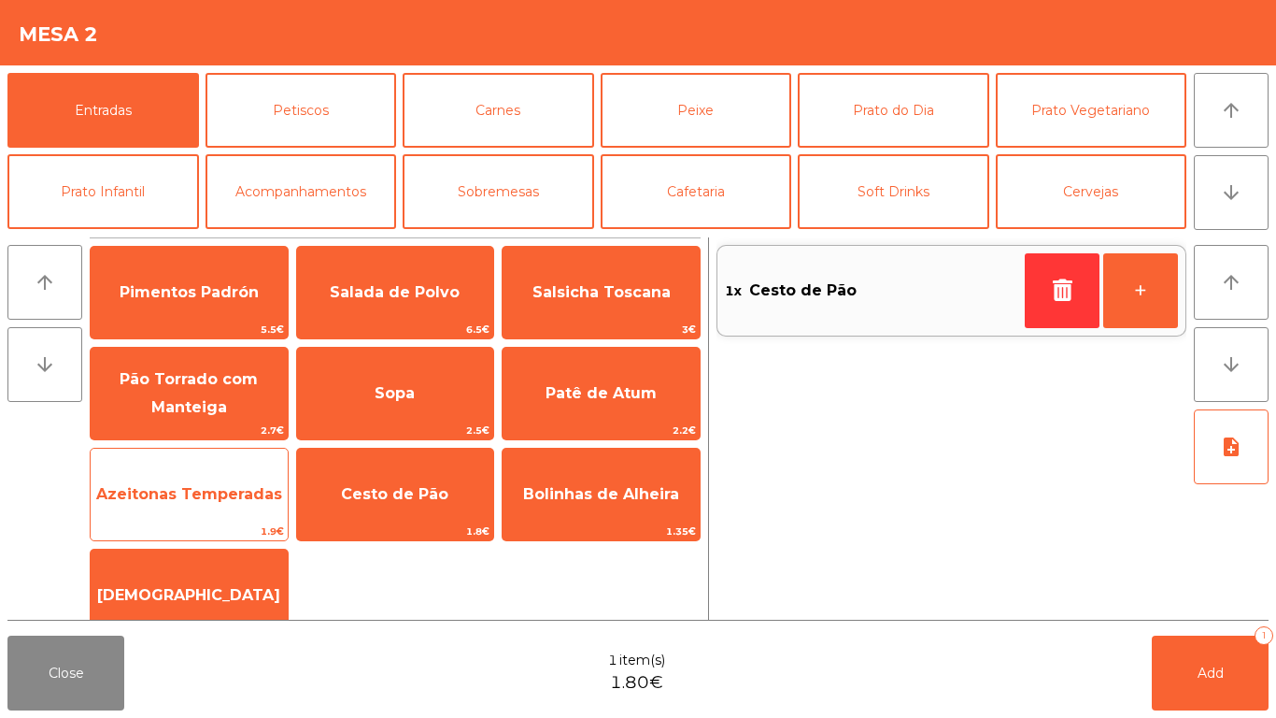
click at [145, 500] on span "Azeitonas Temperadas" at bounding box center [189, 494] width 186 height 18
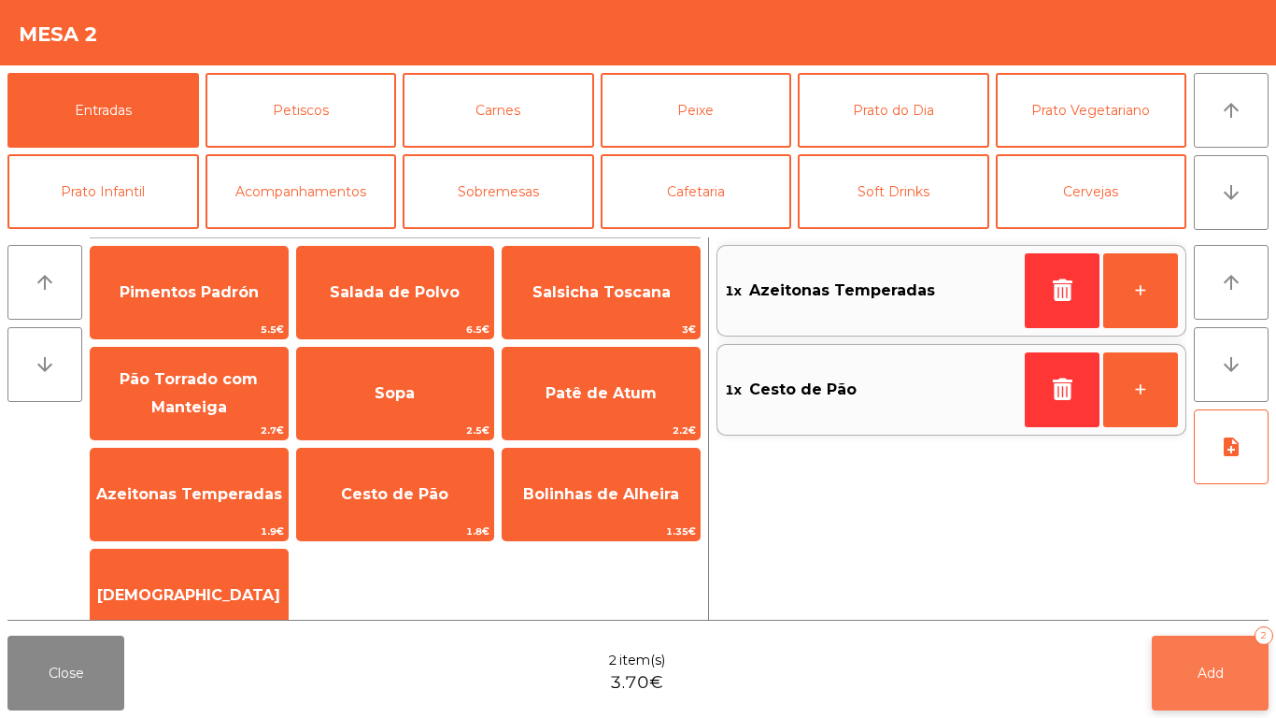
click at [1220, 598] on button "Add 2" at bounding box center [1210, 672] width 117 height 75
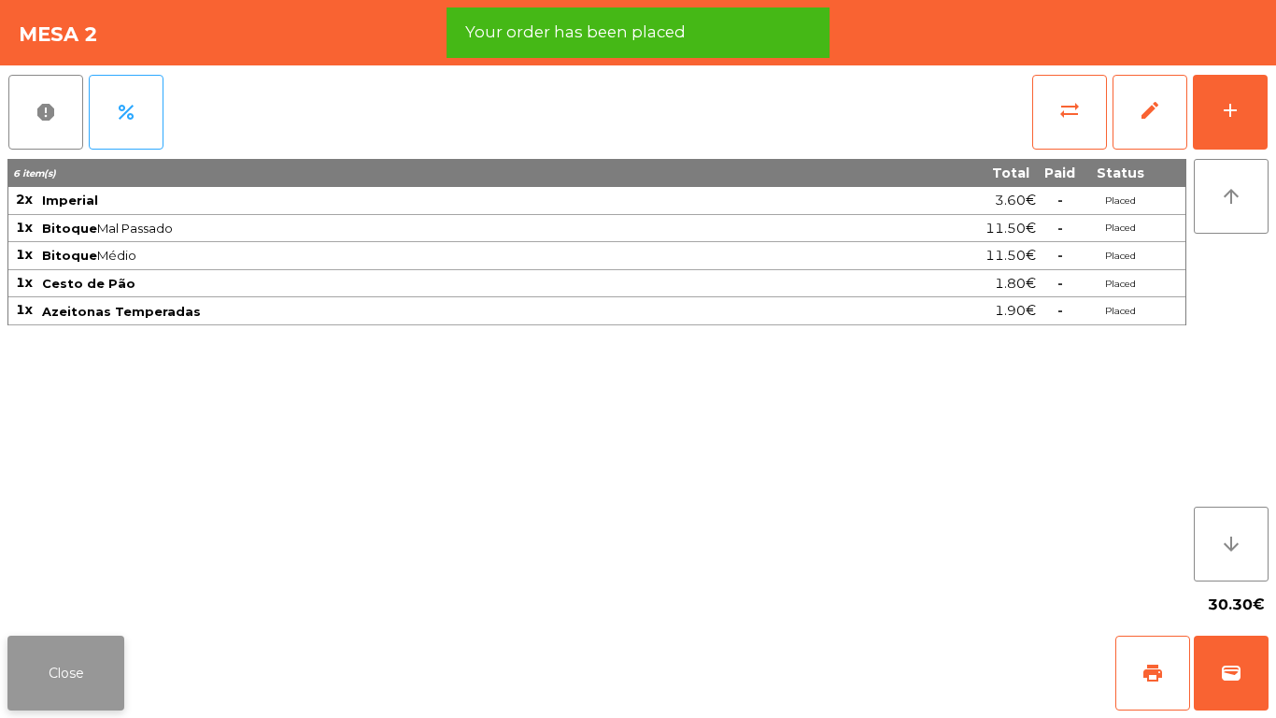
click at [73, 598] on button "Close" at bounding box center [65, 672] width 117 height 75
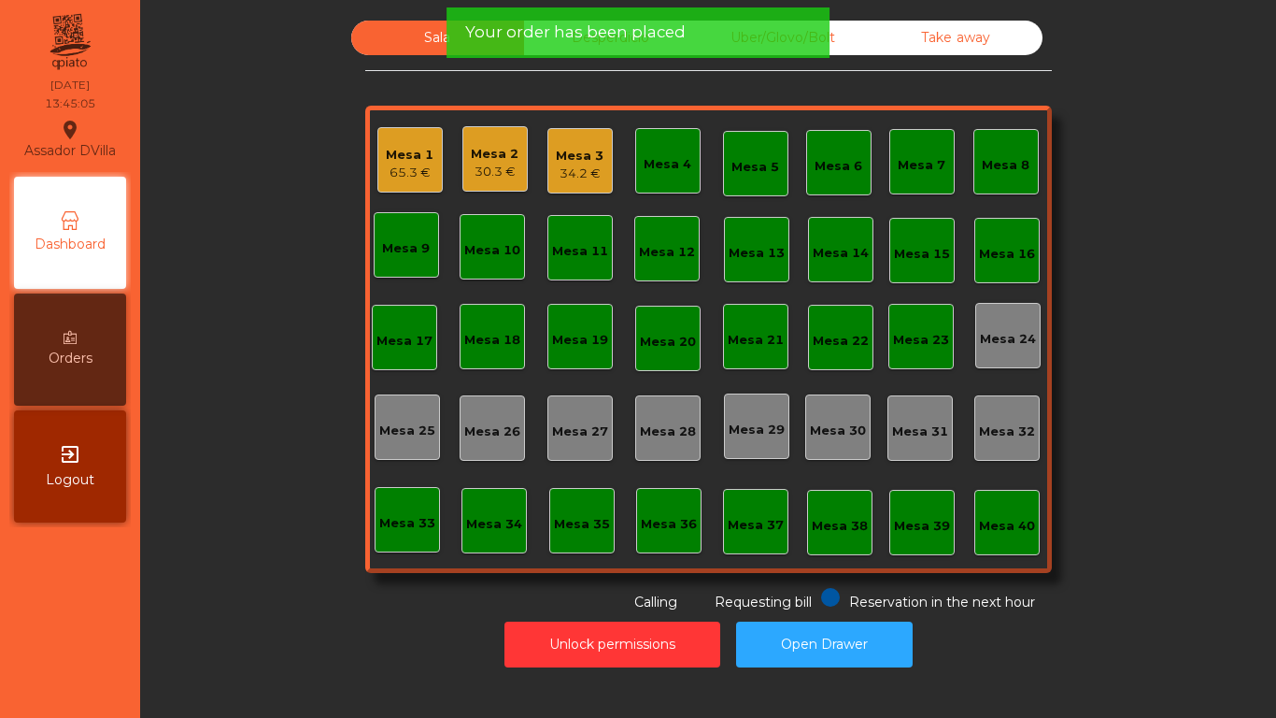
click at [556, 152] on div "Mesa 3" at bounding box center [580, 156] width 48 height 19
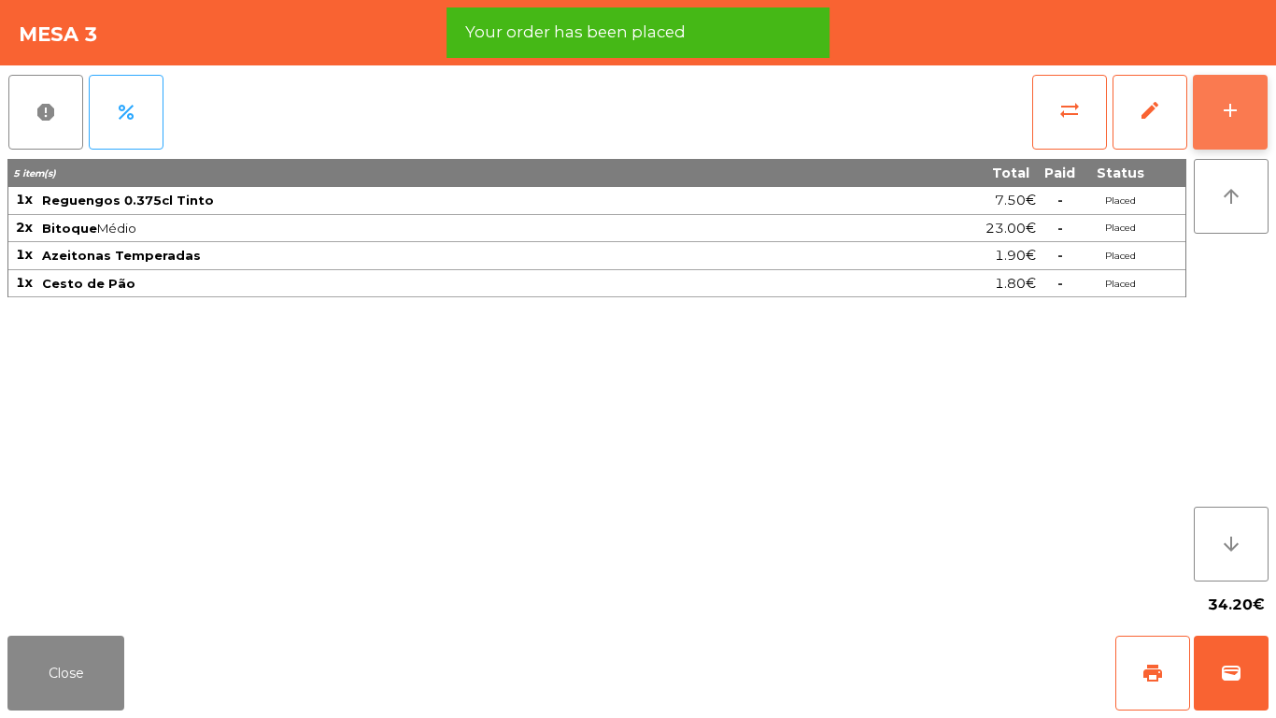
click at [1223, 96] on button "add" at bounding box center [1230, 112] width 75 height 75
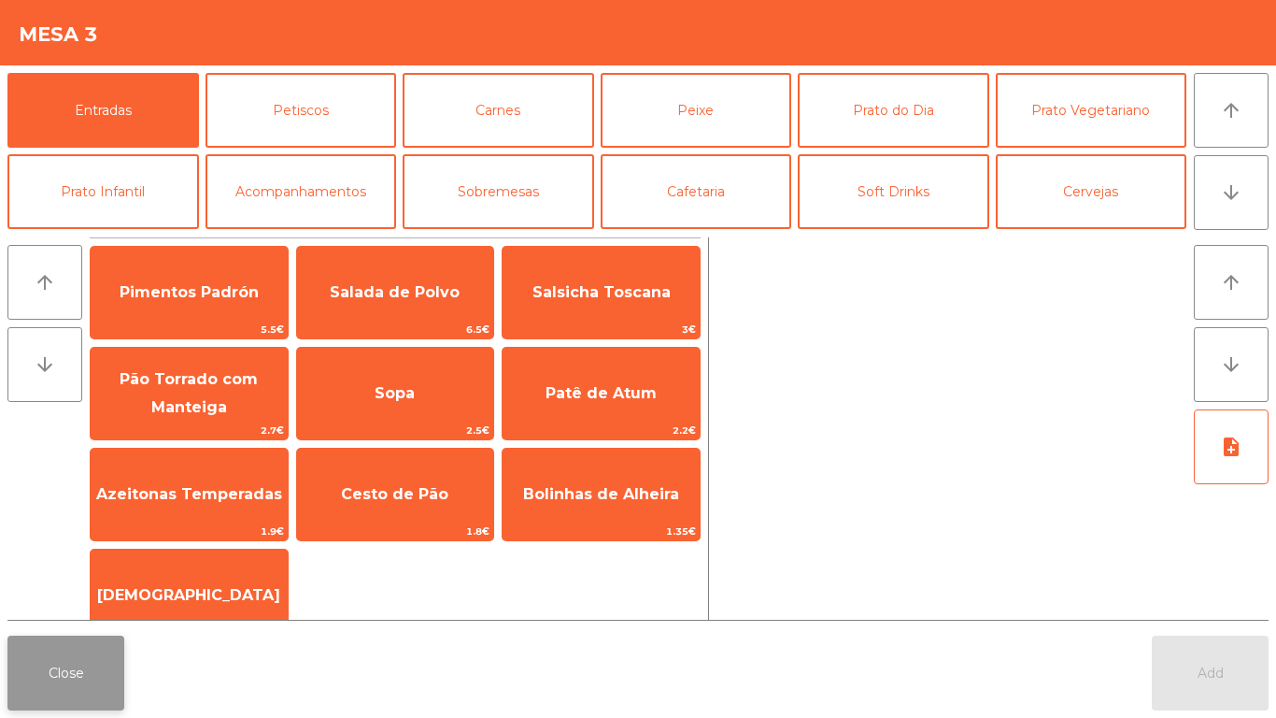
click at [108, 598] on button "Close" at bounding box center [65, 672] width 117 height 75
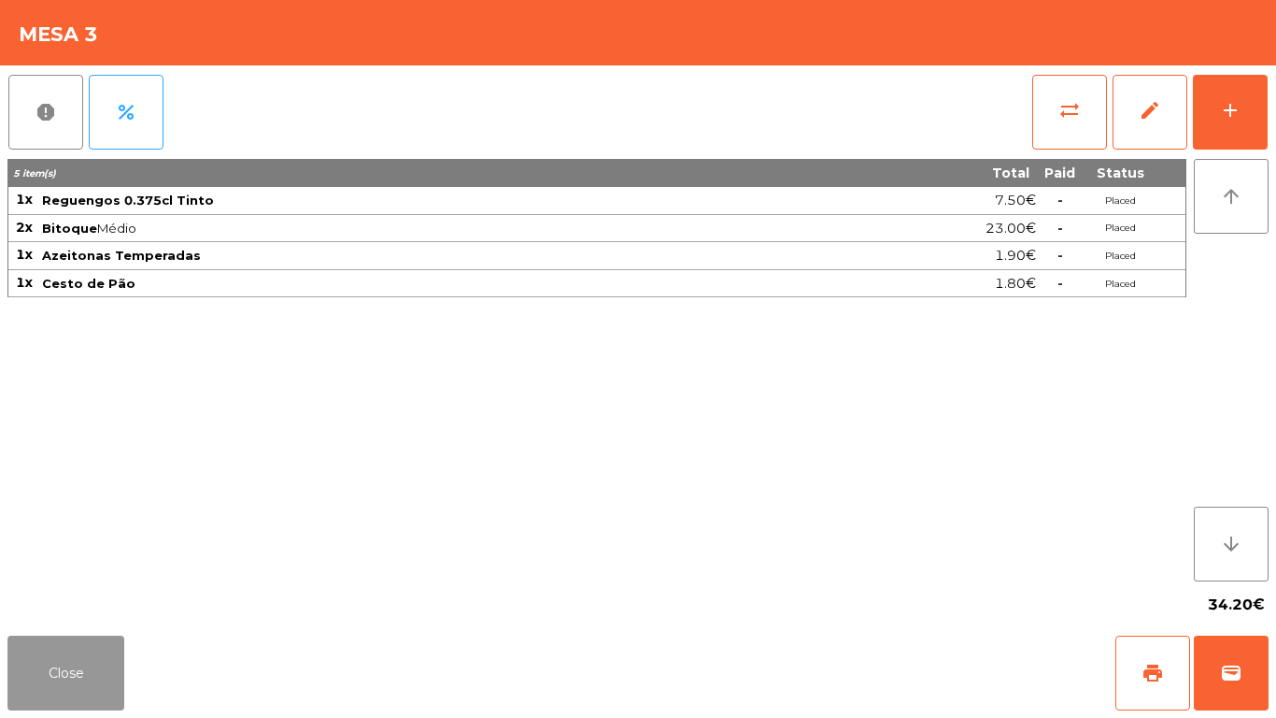
drag, startPoint x: 68, startPoint y: 676, endPoint x: 90, endPoint y: 671, distance: 22.2
click at [68, 598] on button "Close" at bounding box center [65, 672] width 117 height 75
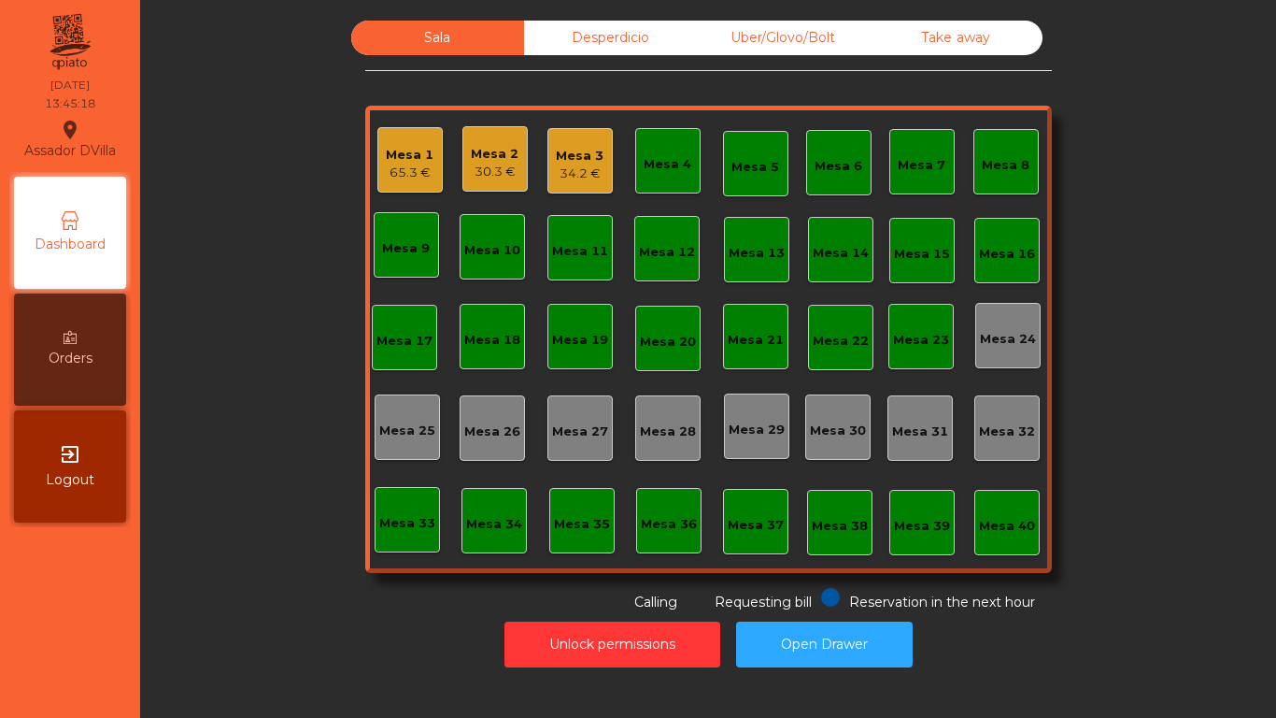
click at [297, 348] on div "Sala Desperdicio Uber/Glovo/Bolt Take away Mesa 1 65.3 € Mesa 2 30.3 € Mesa 3 3…" at bounding box center [708, 316] width 1086 height 591
click at [391, 151] on div "Mesa 1" at bounding box center [410, 155] width 48 height 19
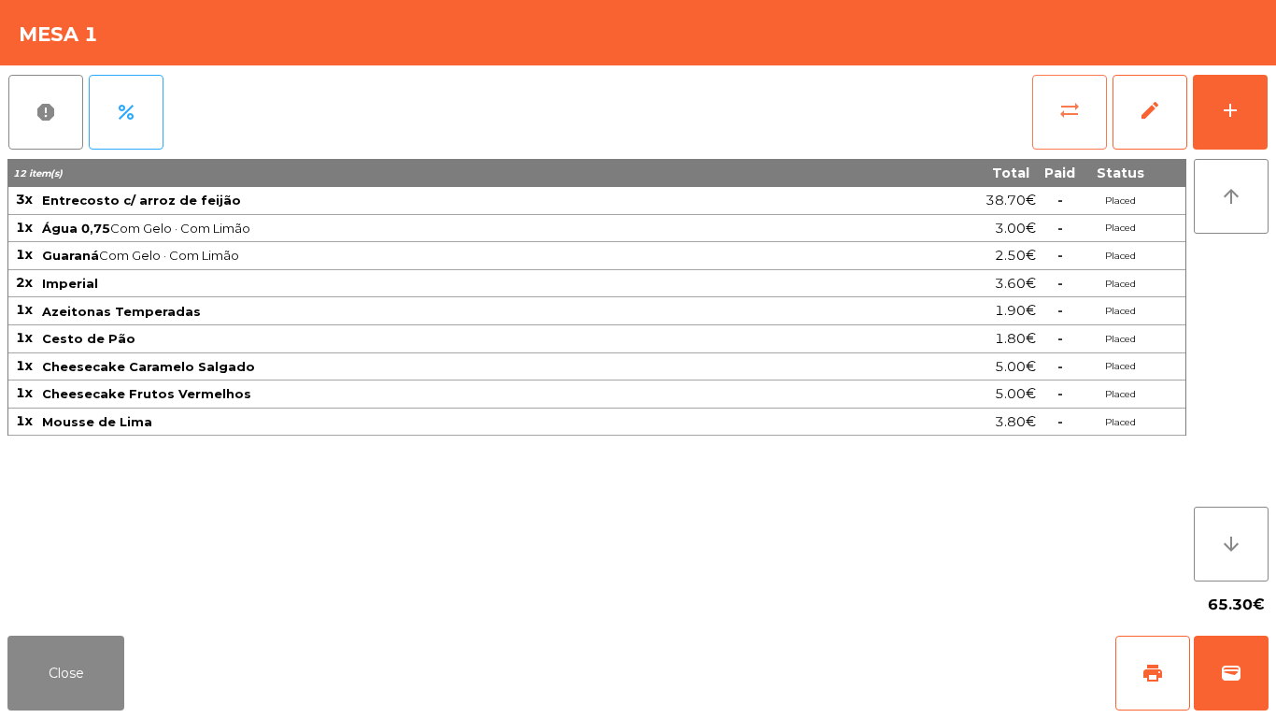
click at [1068, 109] on span "sync_alt" at bounding box center [1070, 110] width 22 height 22
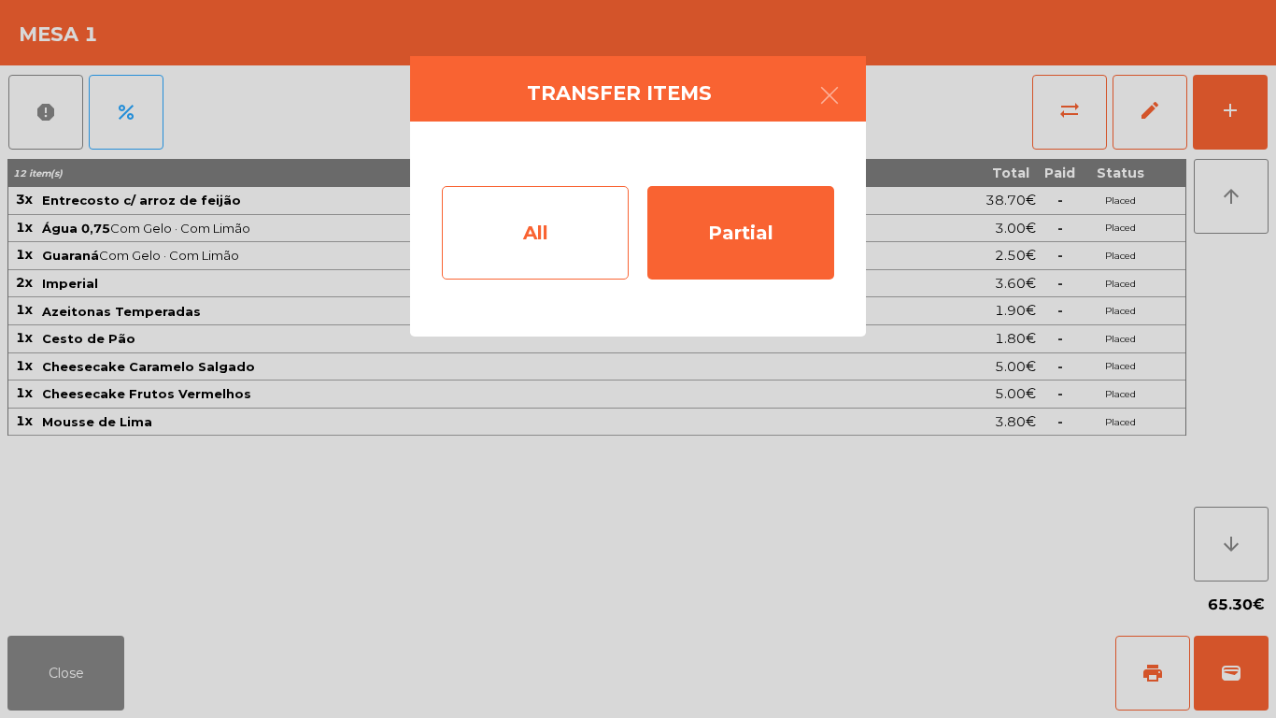
click at [533, 232] on div "All" at bounding box center [535, 232] width 187 height 93
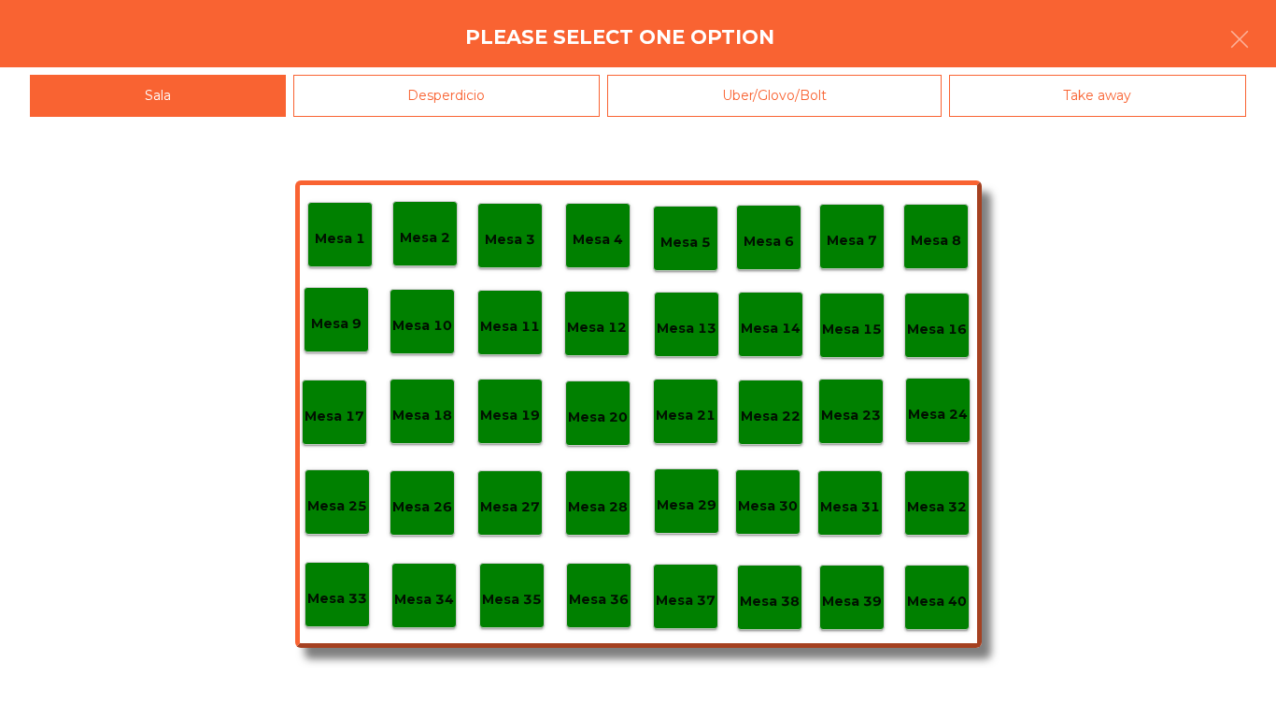
click at [931, 573] on div "Mesa 40" at bounding box center [936, 596] width 65 height 65
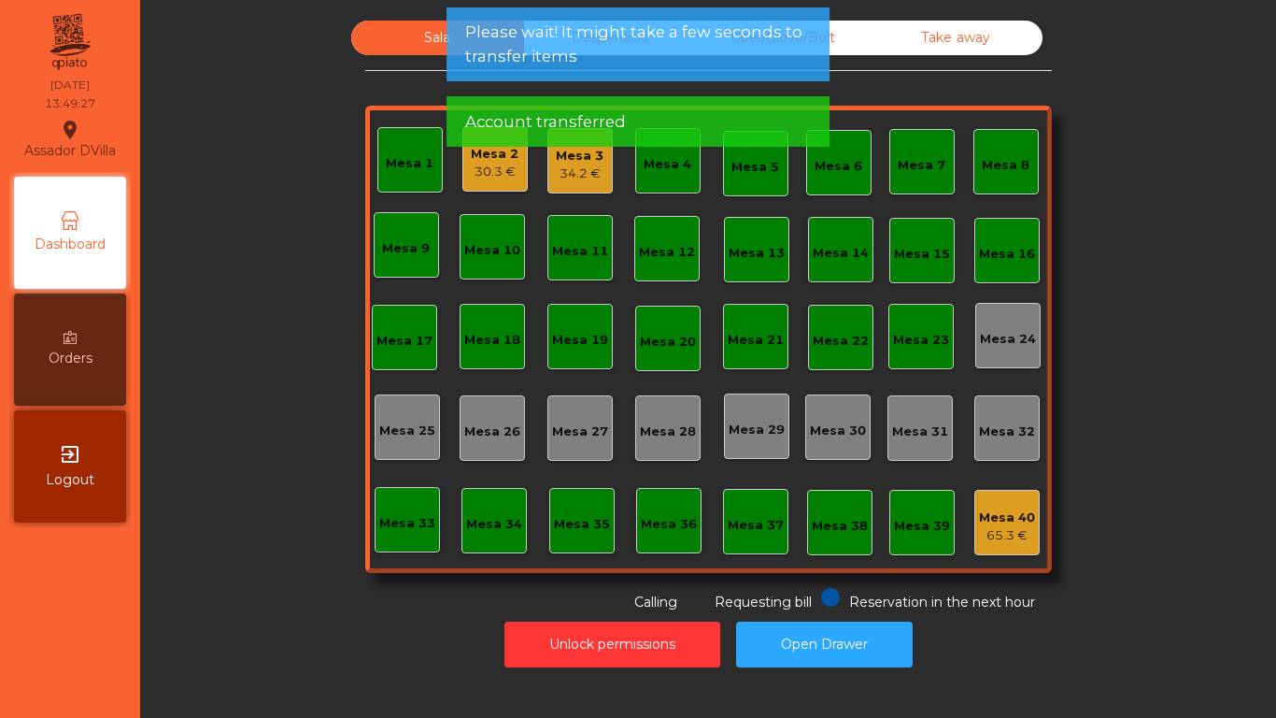
click at [341, 598] on div "Unlock permissions Open Drawer" at bounding box center [708, 644] width 1086 height 64
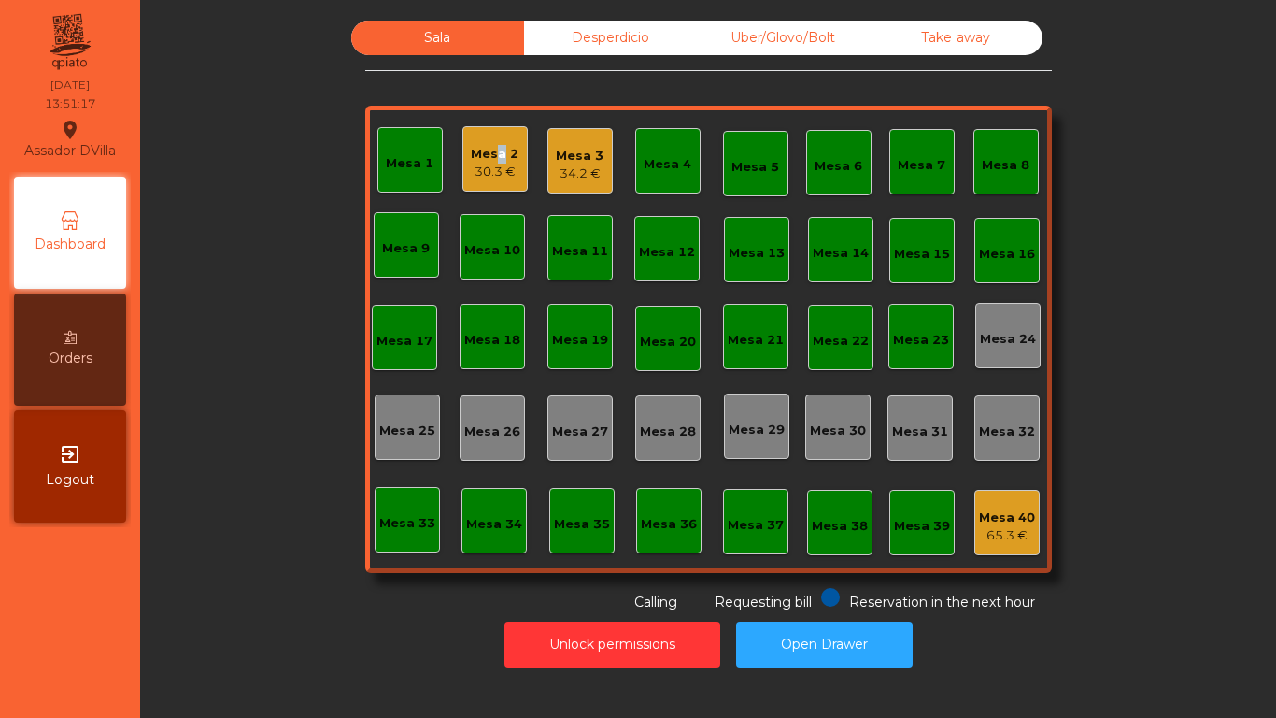
click at [489, 158] on div "Mesa 2" at bounding box center [495, 154] width 48 height 19
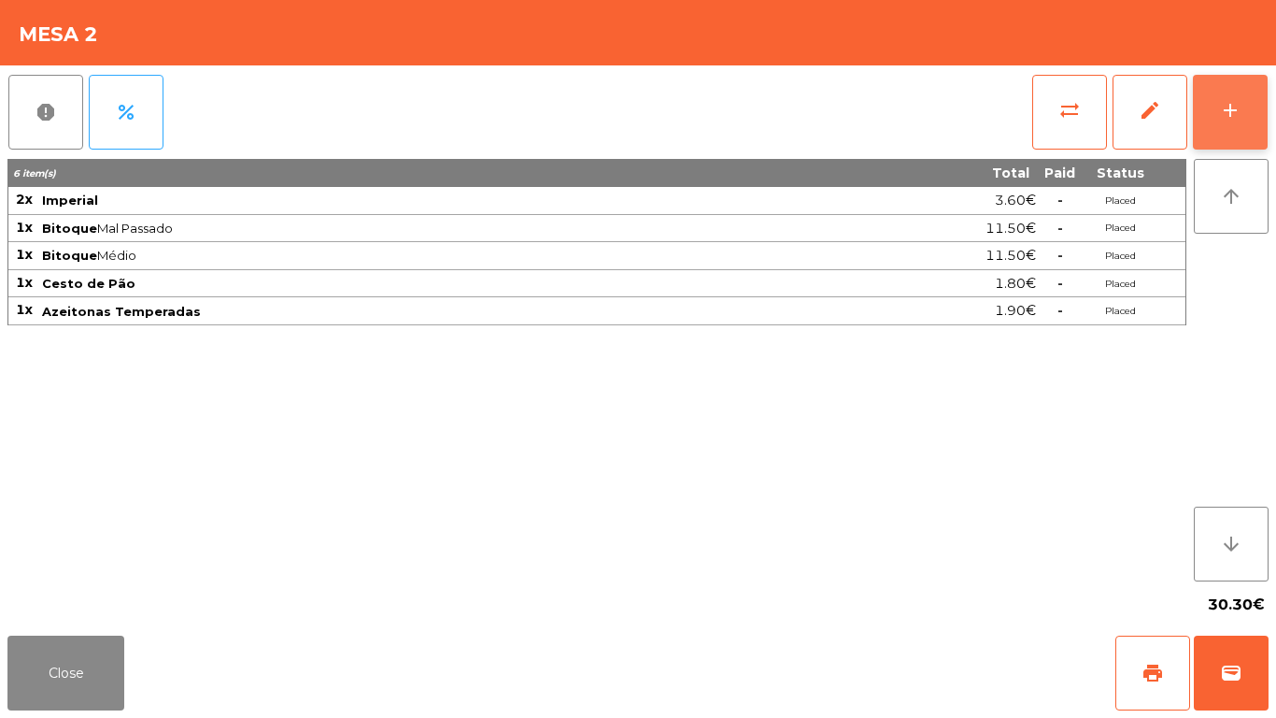
click at [1221, 130] on button "add" at bounding box center [1230, 112] width 75 height 75
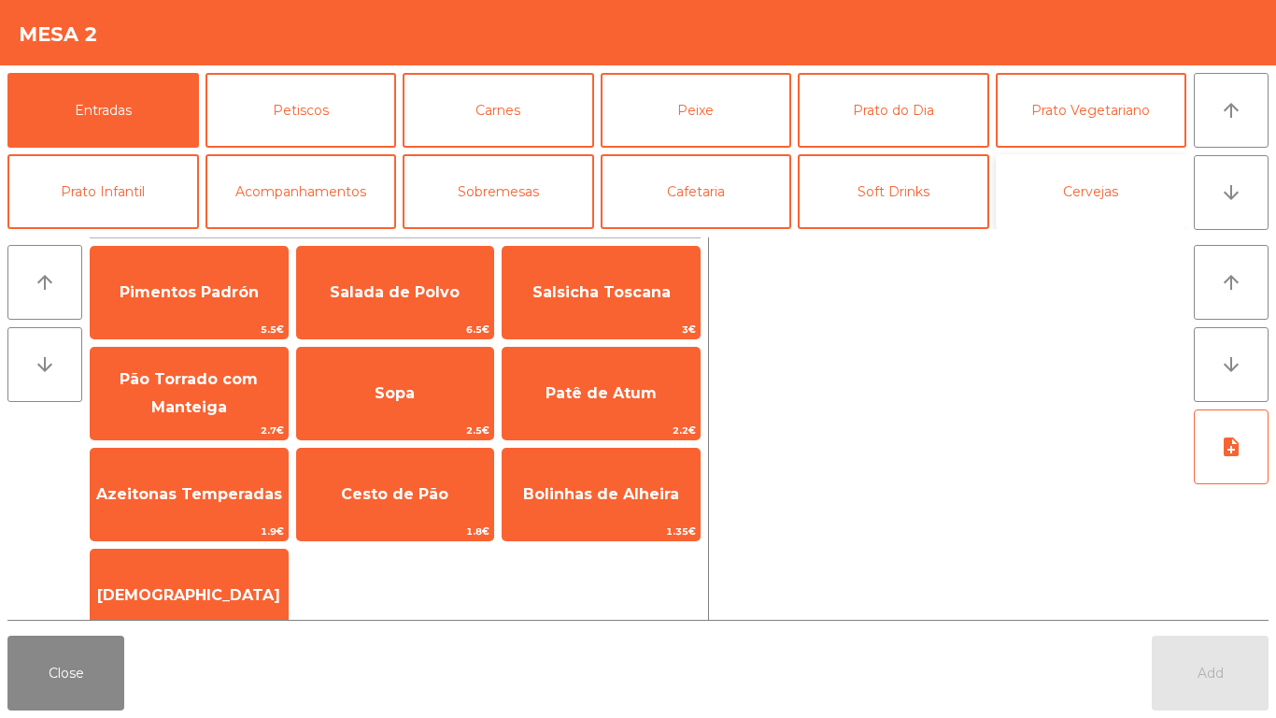
click at [1048, 205] on button "Cervejas" at bounding box center [1092, 191] width 192 height 75
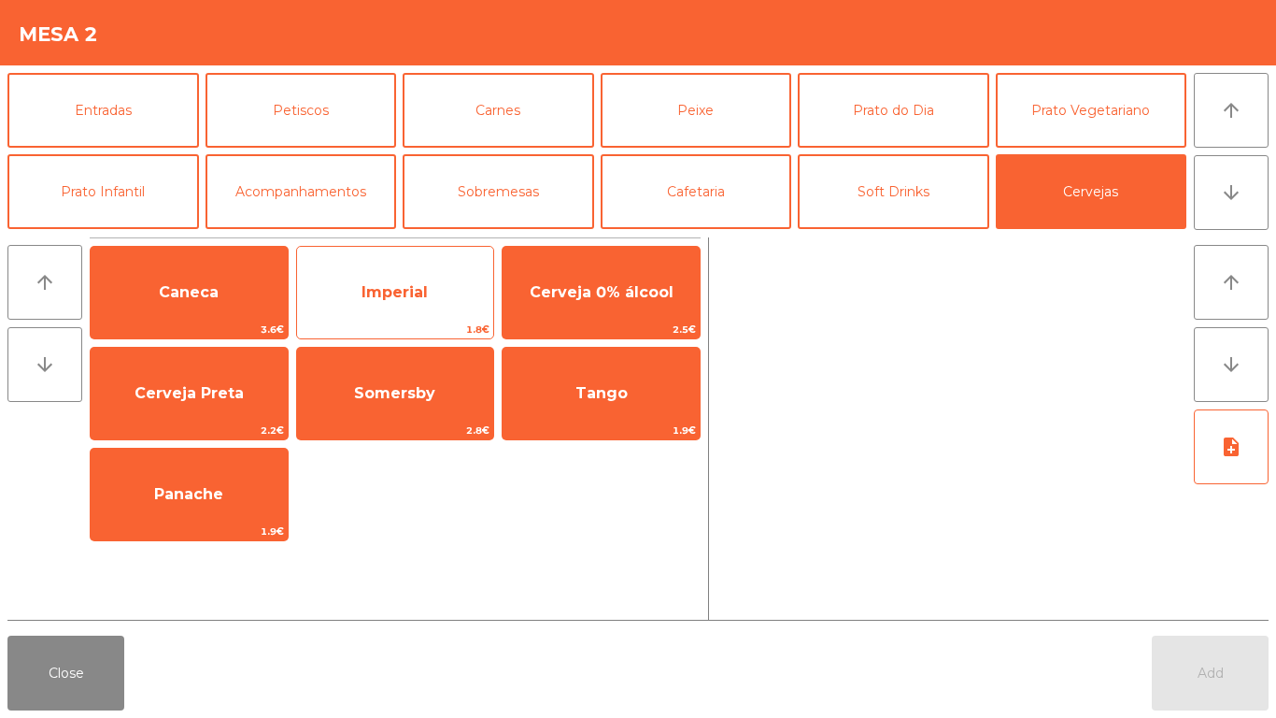
click at [476, 298] on span "Imperial" at bounding box center [395, 292] width 197 height 50
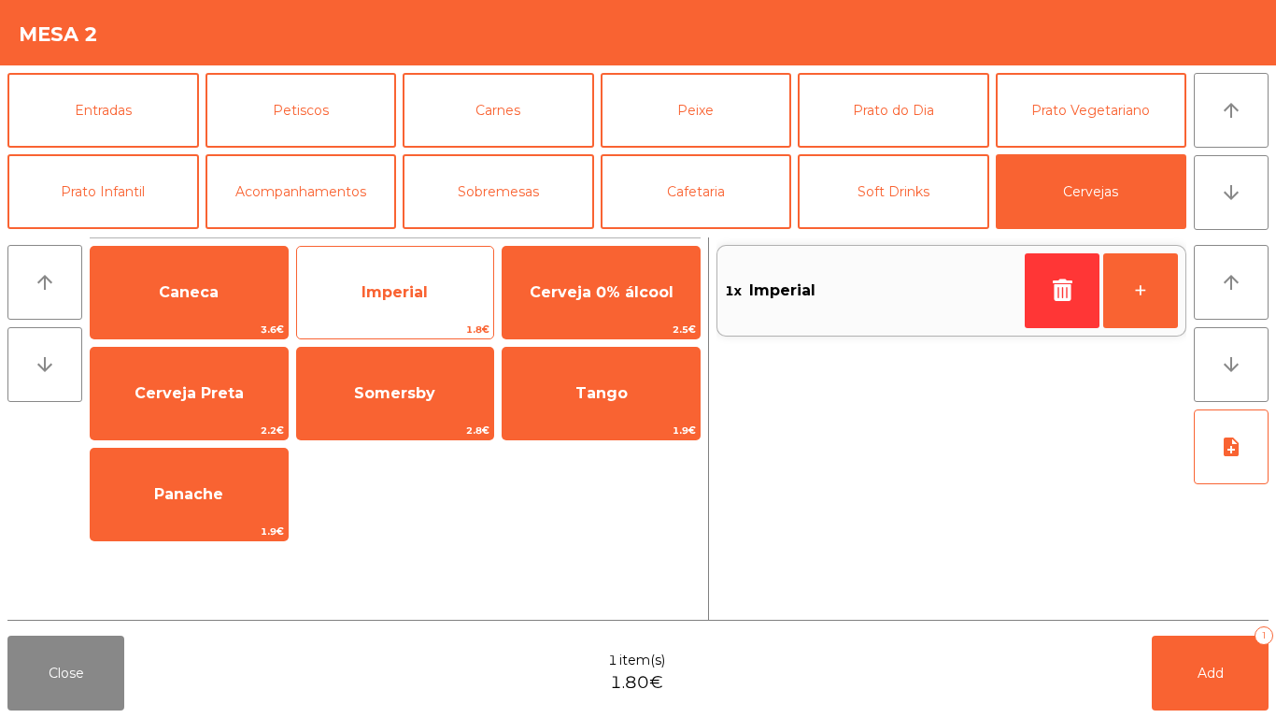
click at [476, 298] on span "Imperial" at bounding box center [395, 292] width 197 height 50
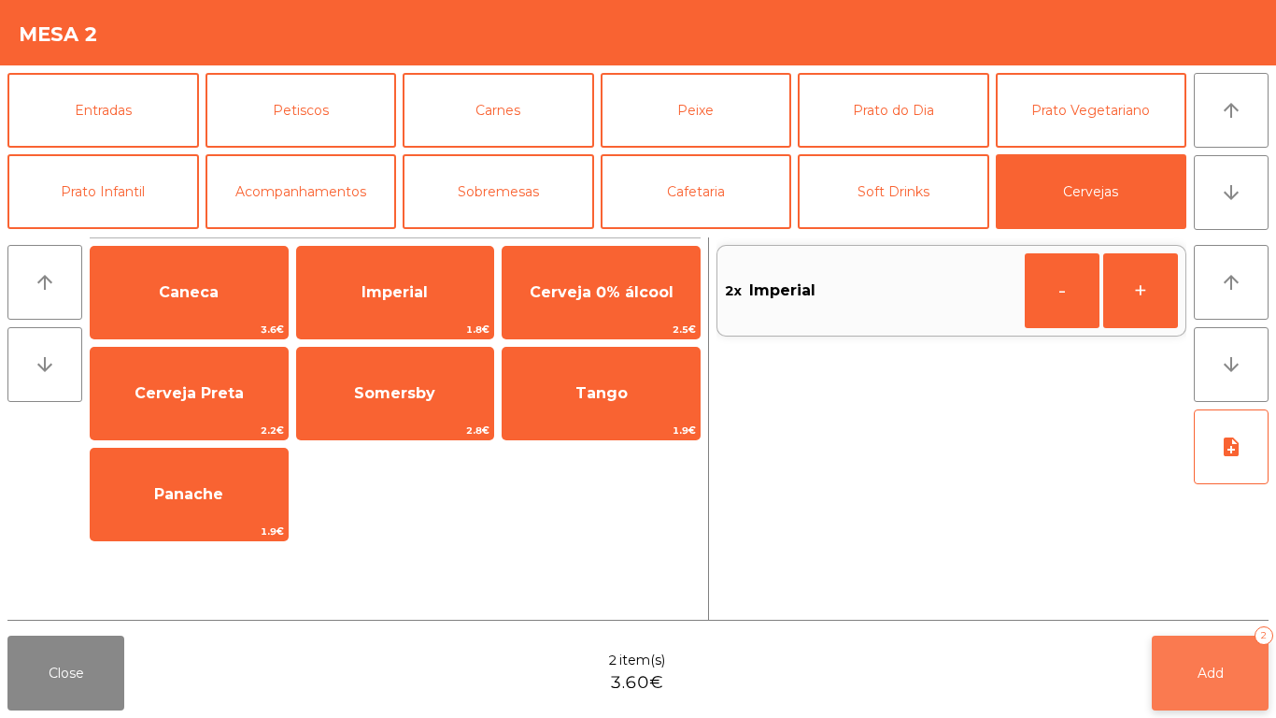
click at [1255, 598] on button "Add 2" at bounding box center [1210, 672] width 117 height 75
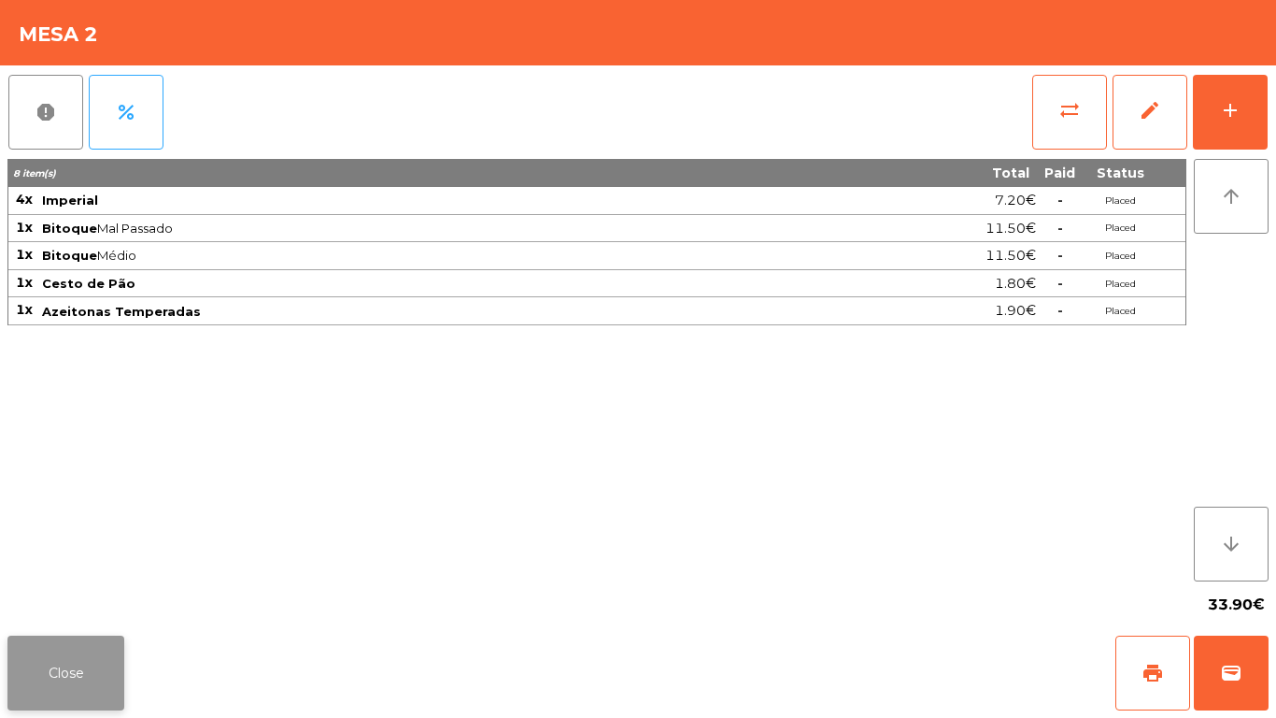
click at [14, 598] on button "Close" at bounding box center [65, 672] width 117 height 75
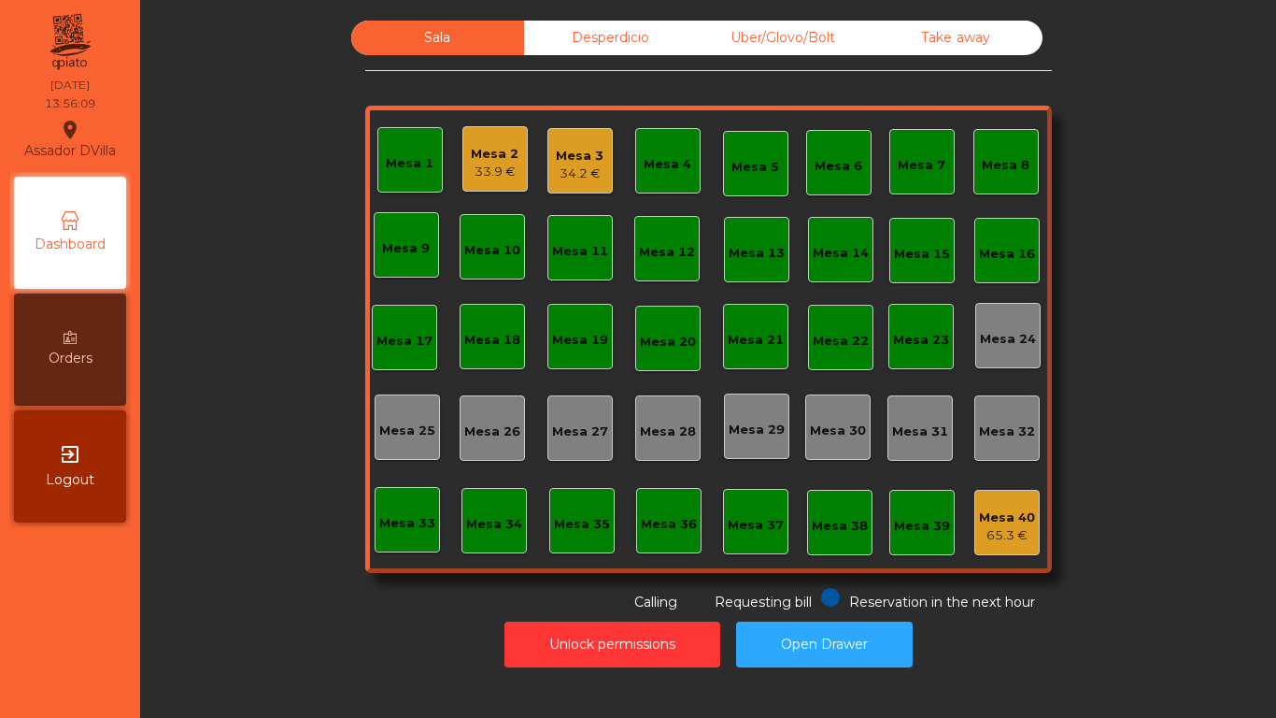
click at [503, 165] on div "33.9 €" at bounding box center [495, 172] width 48 height 19
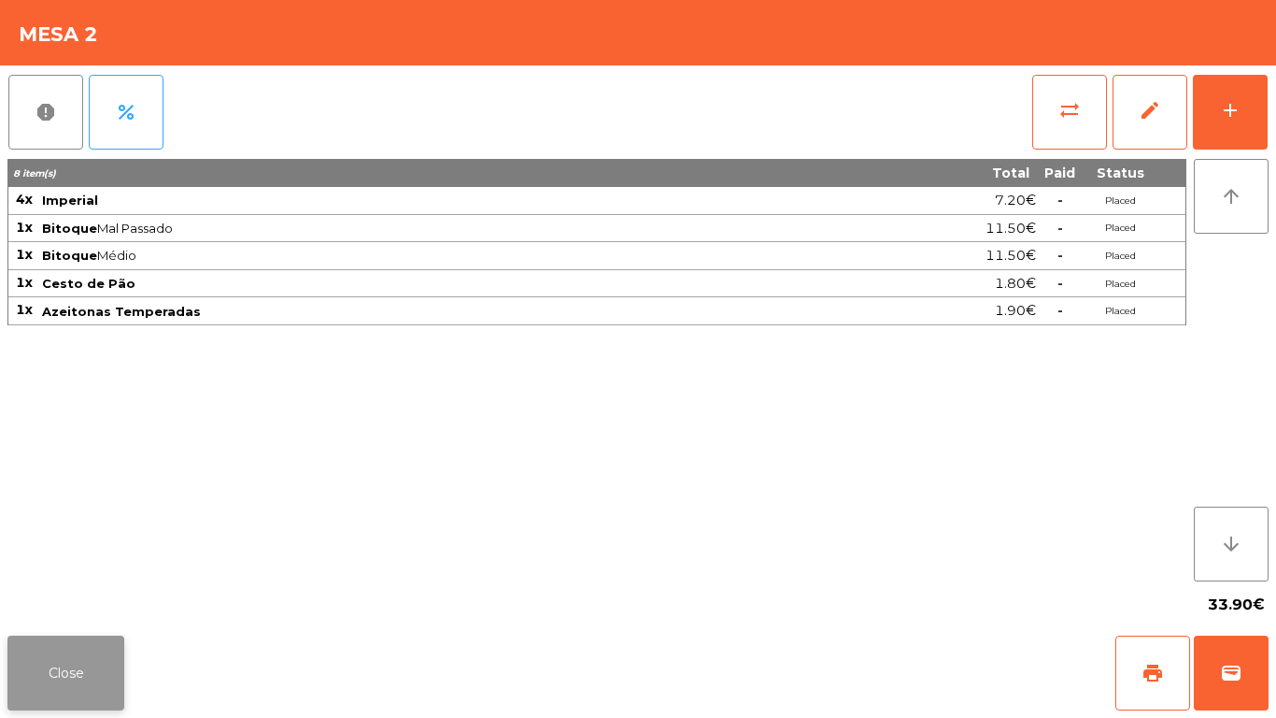
click at [83, 598] on button "Close" at bounding box center [65, 672] width 117 height 75
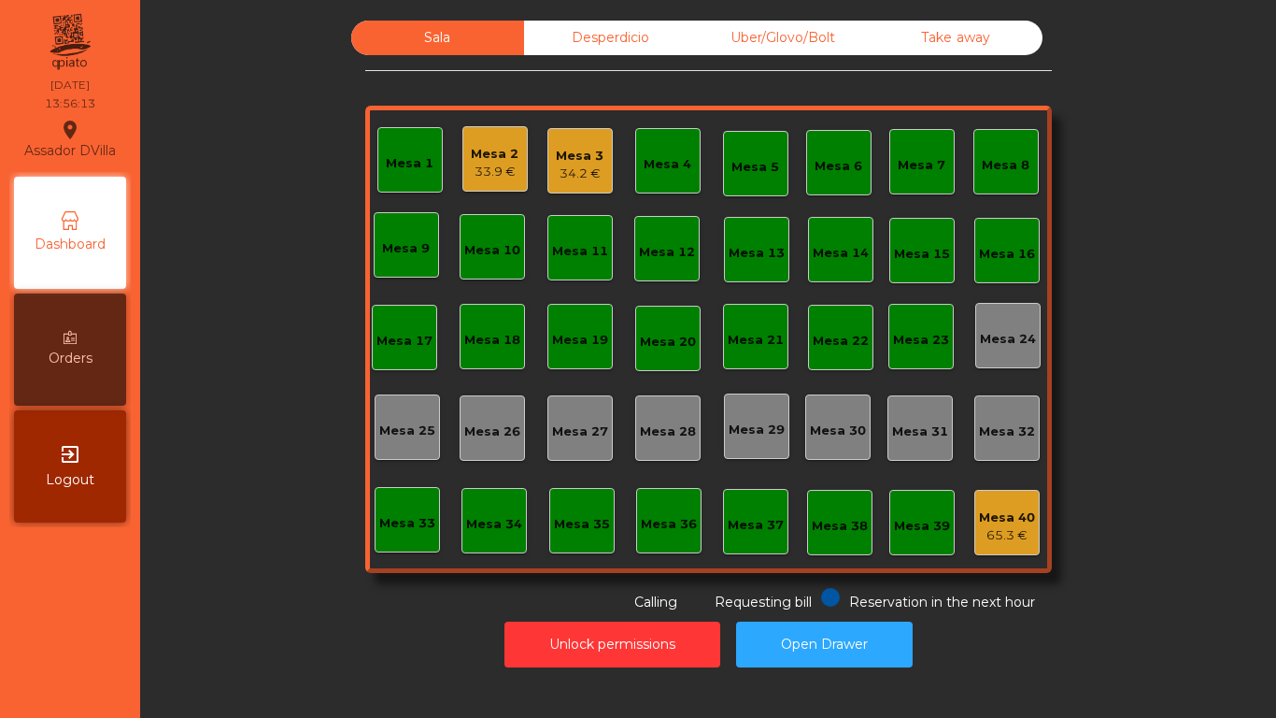
click at [480, 170] on div "33.9 €" at bounding box center [495, 172] width 48 height 19
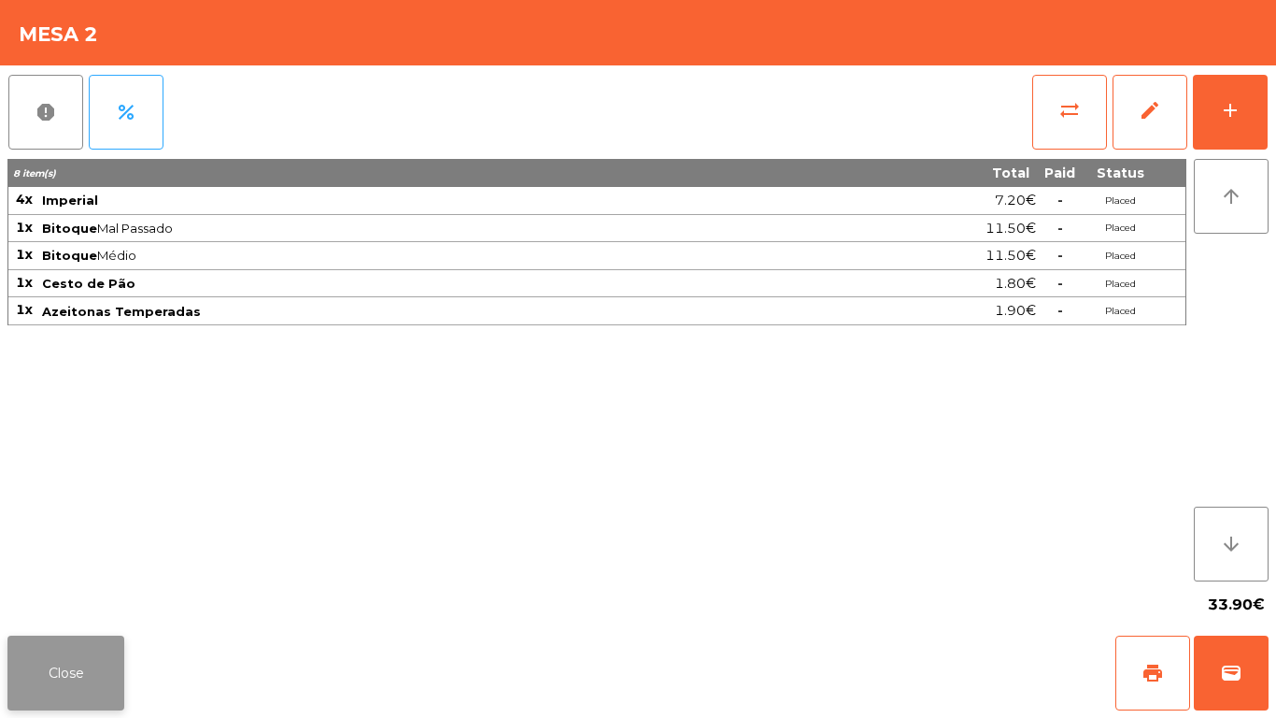
click at [51, 598] on button "Close" at bounding box center [65, 672] width 117 height 75
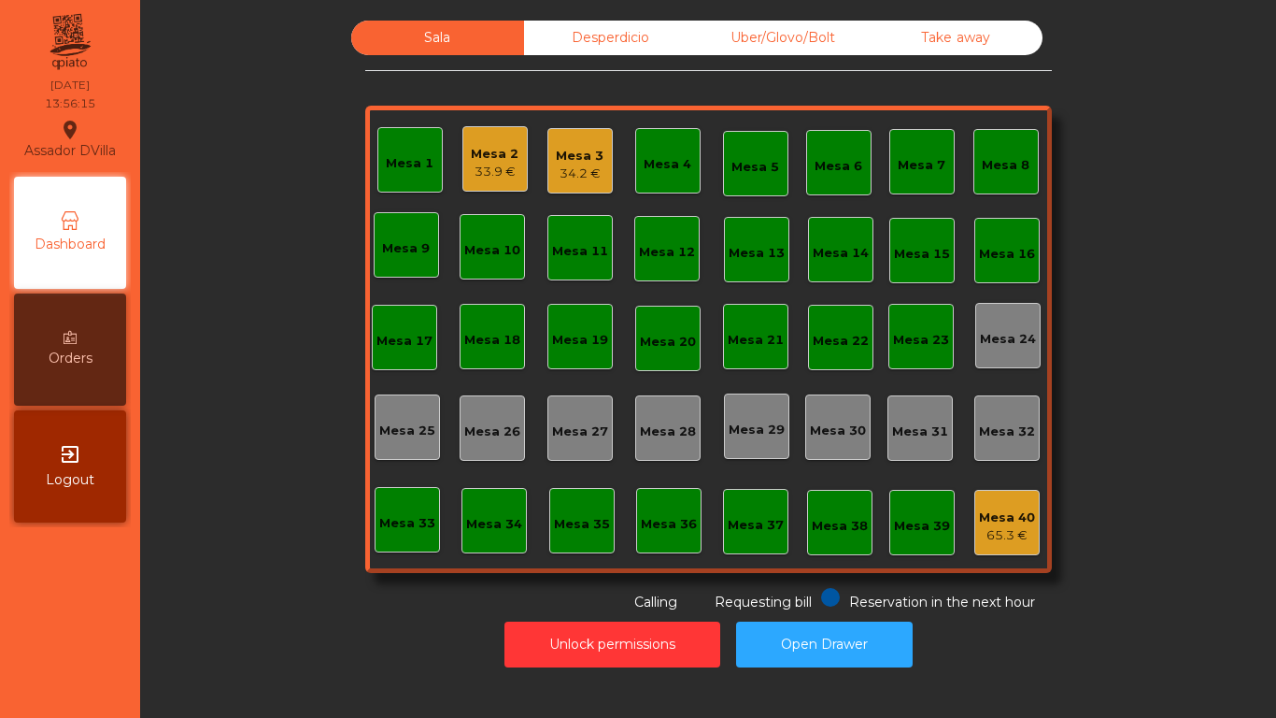
click at [548, 170] on div "Mesa 3 34.2 €" at bounding box center [580, 160] width 65 height 65
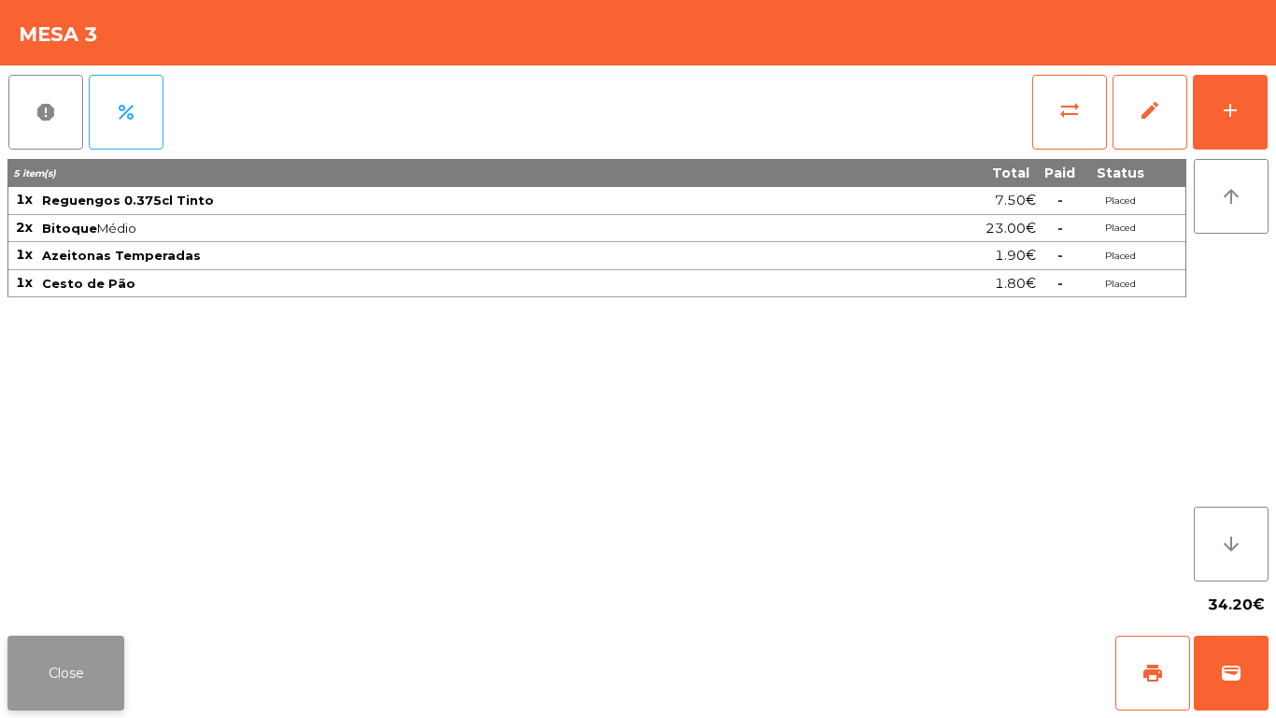
click at [56, 598] on button "Close" at bounding box center [65, 672] width 117 height 75
